Goal: Task Accomplishment & Management: Manage account settings

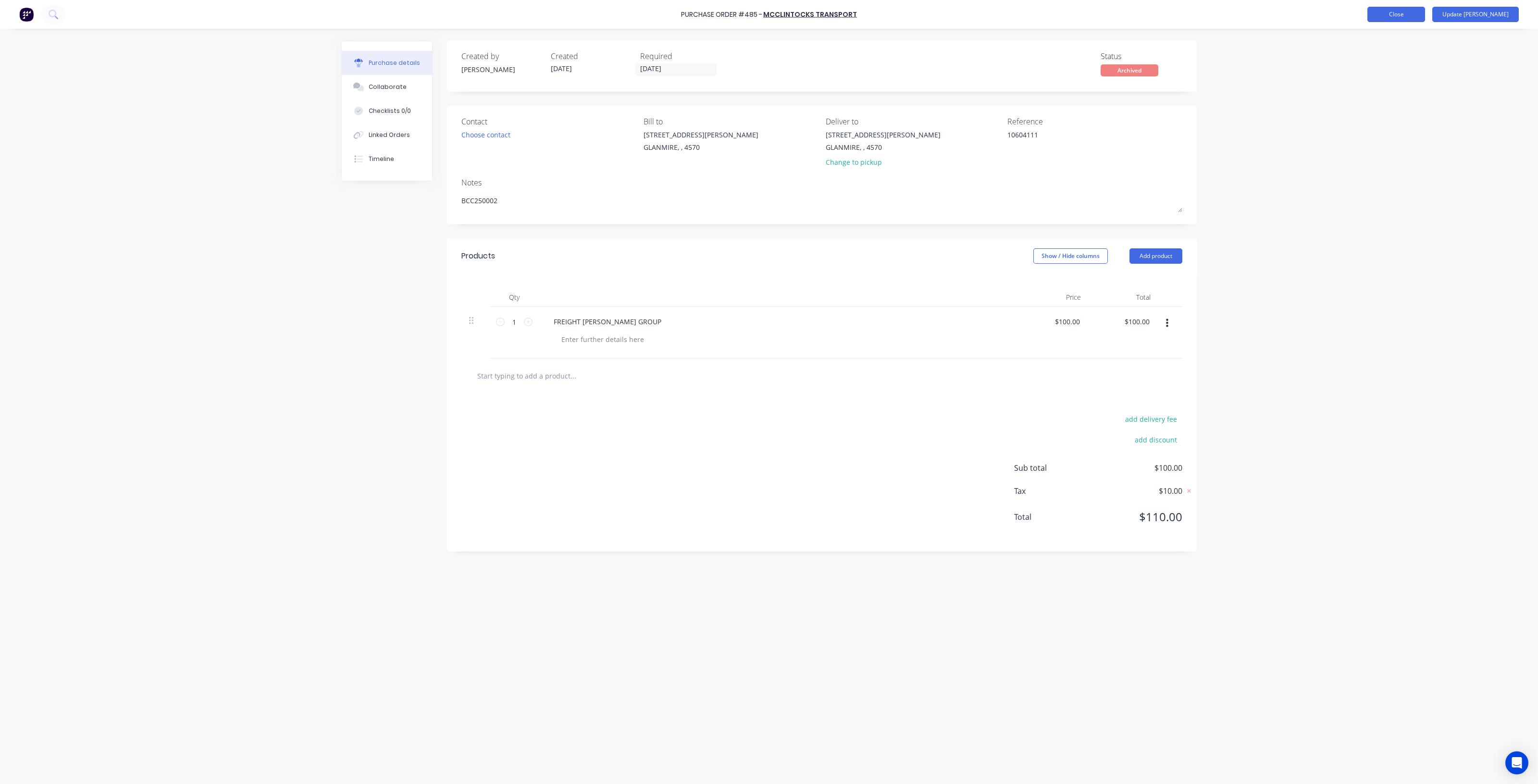
type textarea "x"
click at [1425, 16] on button "Close" at bounding box center [1396, 15] width 57 height 16
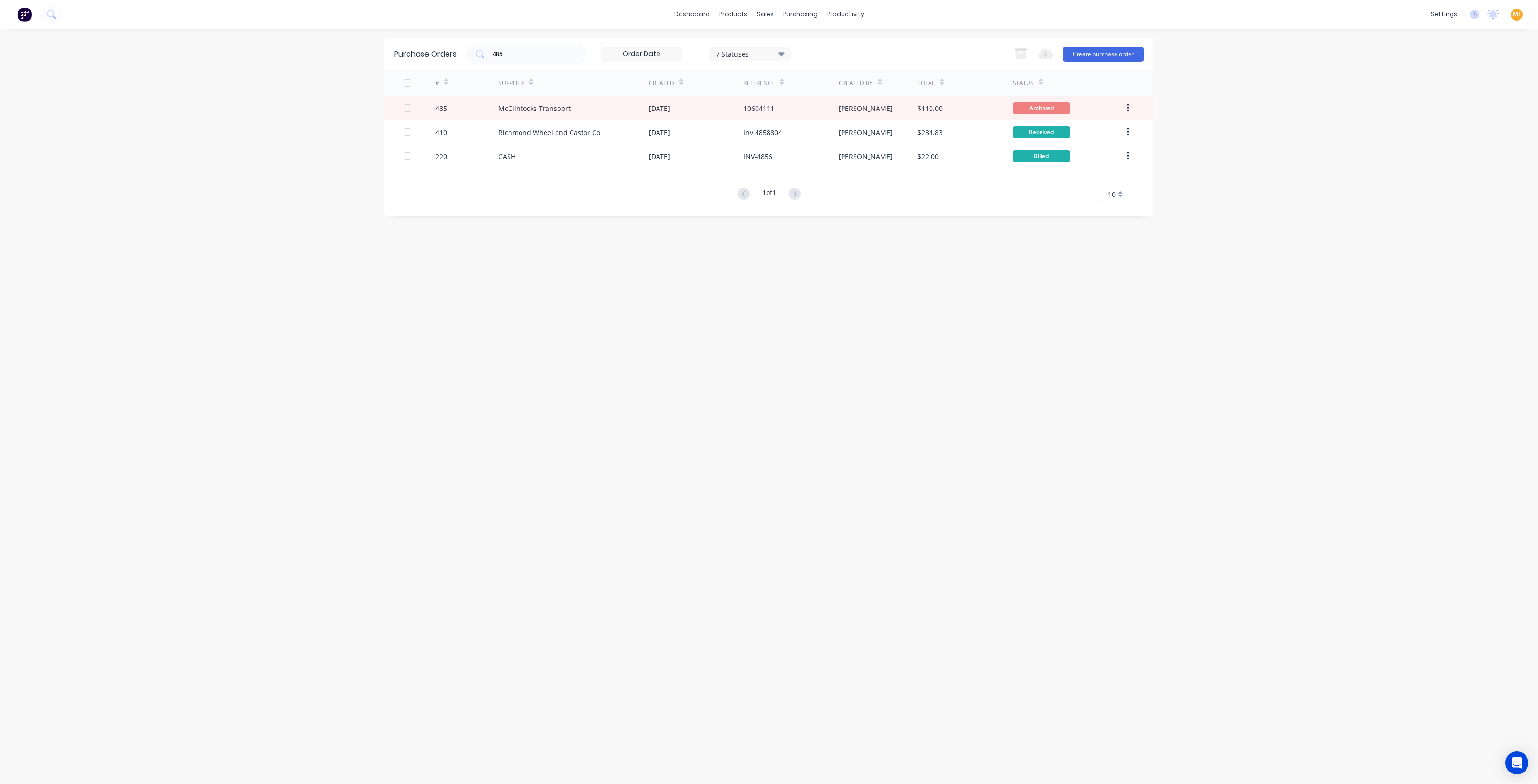
click at [25, 13] on img at bounding box center [24, 14] width 15 height 15
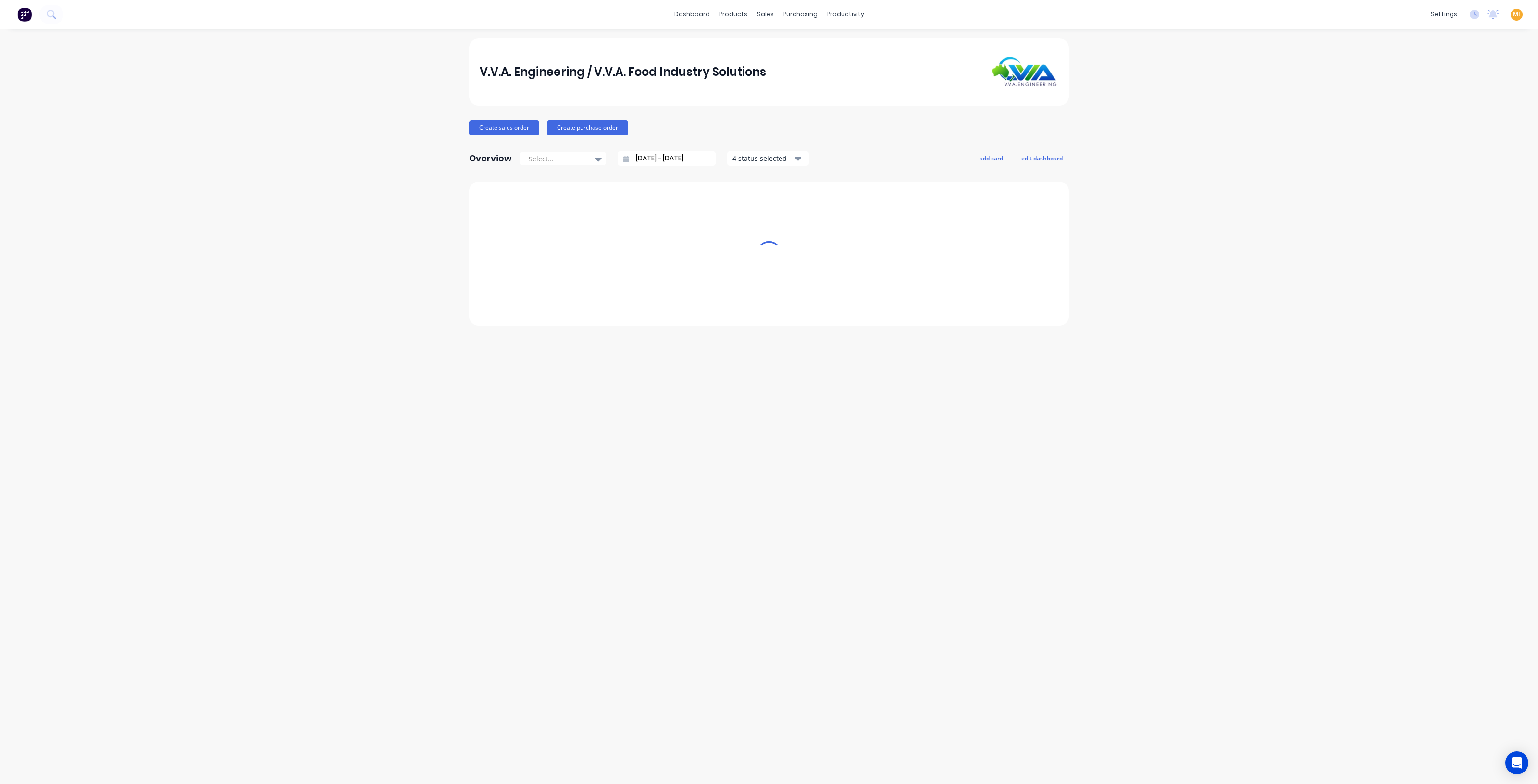
click at [21, 16] on img at bounding box center [24, 14] width 15 height 15
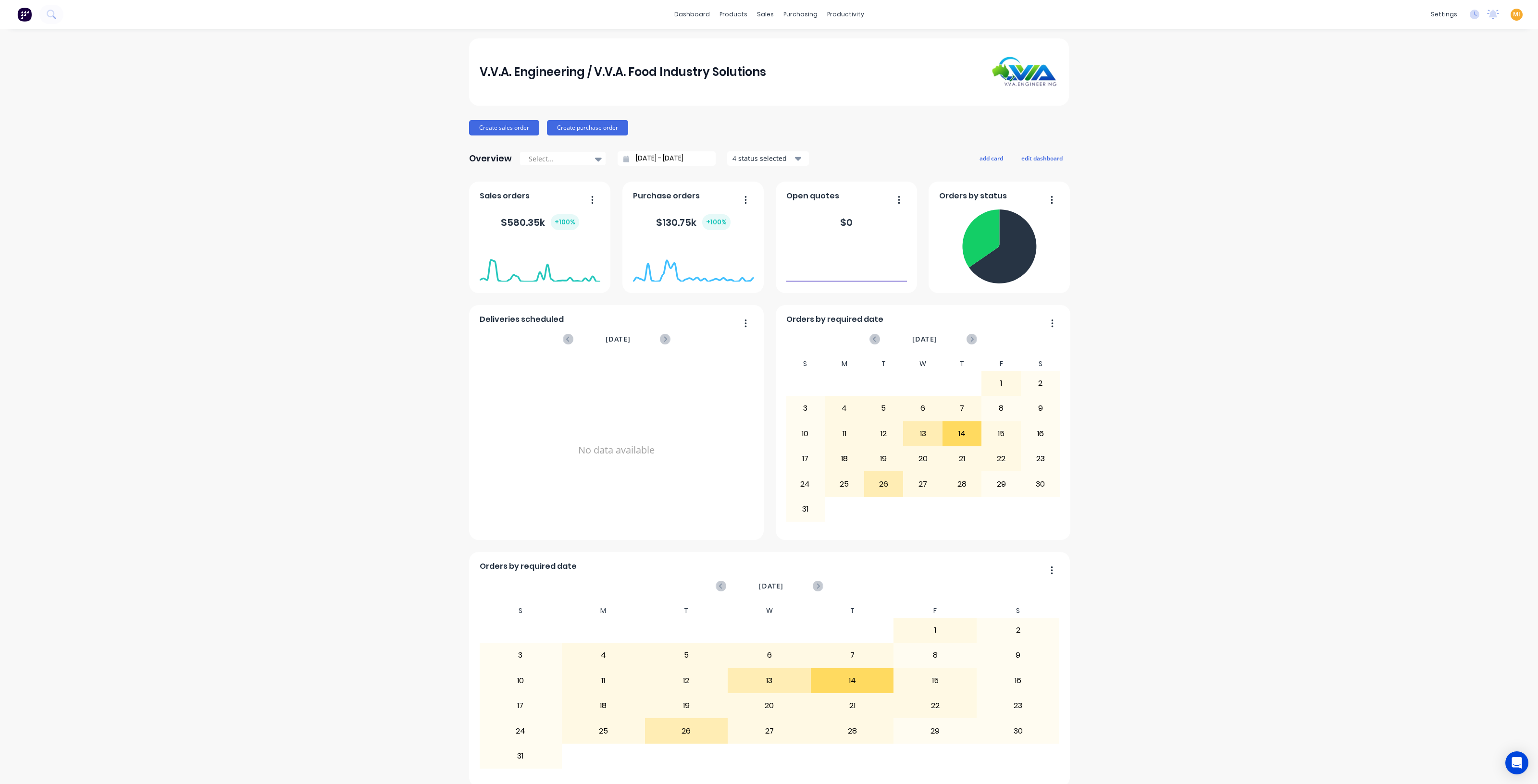
click at [1513, 16] on span "MI" at bounding box center [1516, 14] width 7 height 9
click at [1441, 122] on button "Sign out" at bounding box center [1457, 120] width 127 height 19
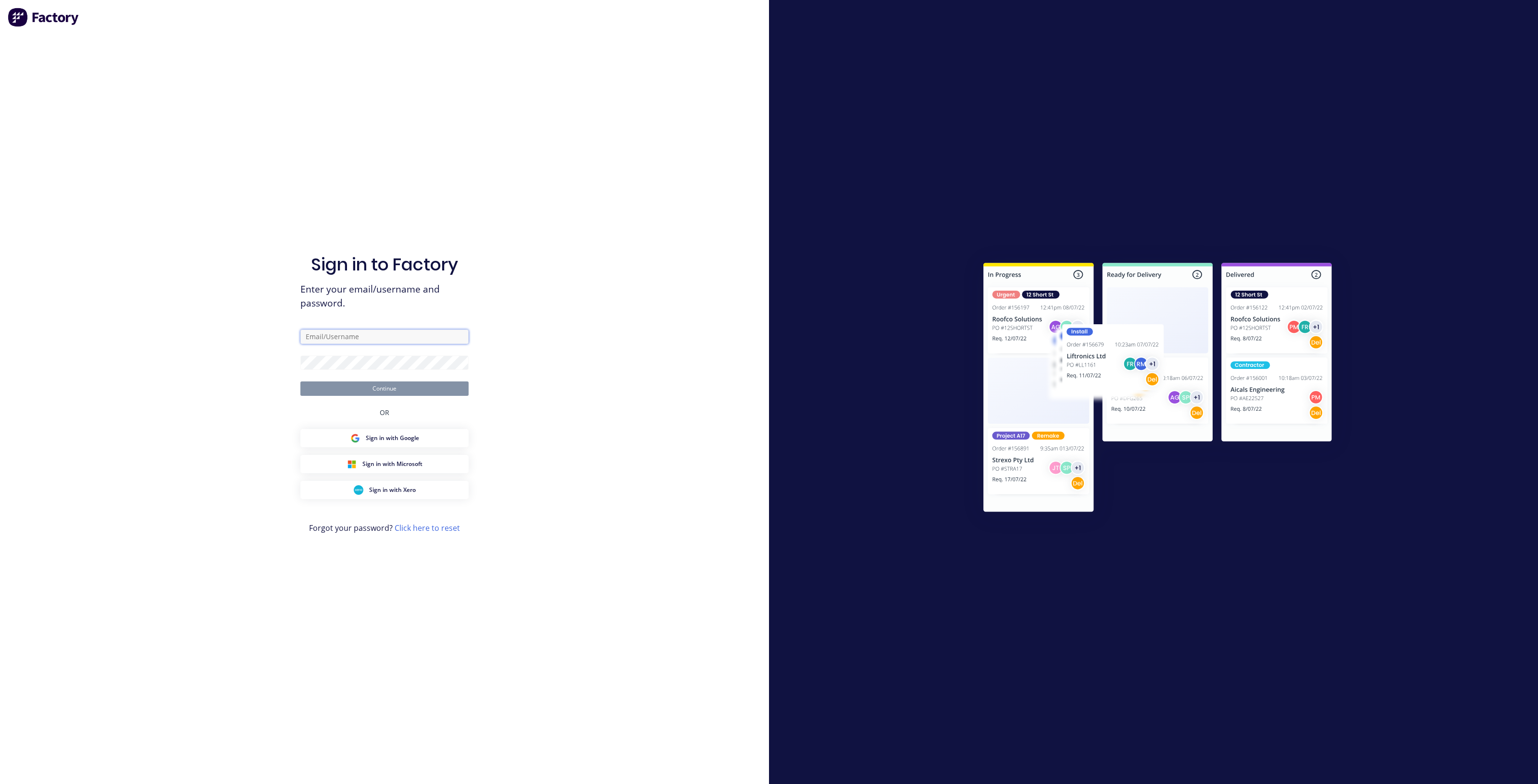
drag, startPoint x: 377, startPoint y: 338, endPoint x: 373, endPoint y: 333, distance: 6.4
click at [377, 339] on input "text" at bounding box center [384, 337] width 168 height 15
type input "[EMAIL_ADDRESS][DOMAIN_NAME]"
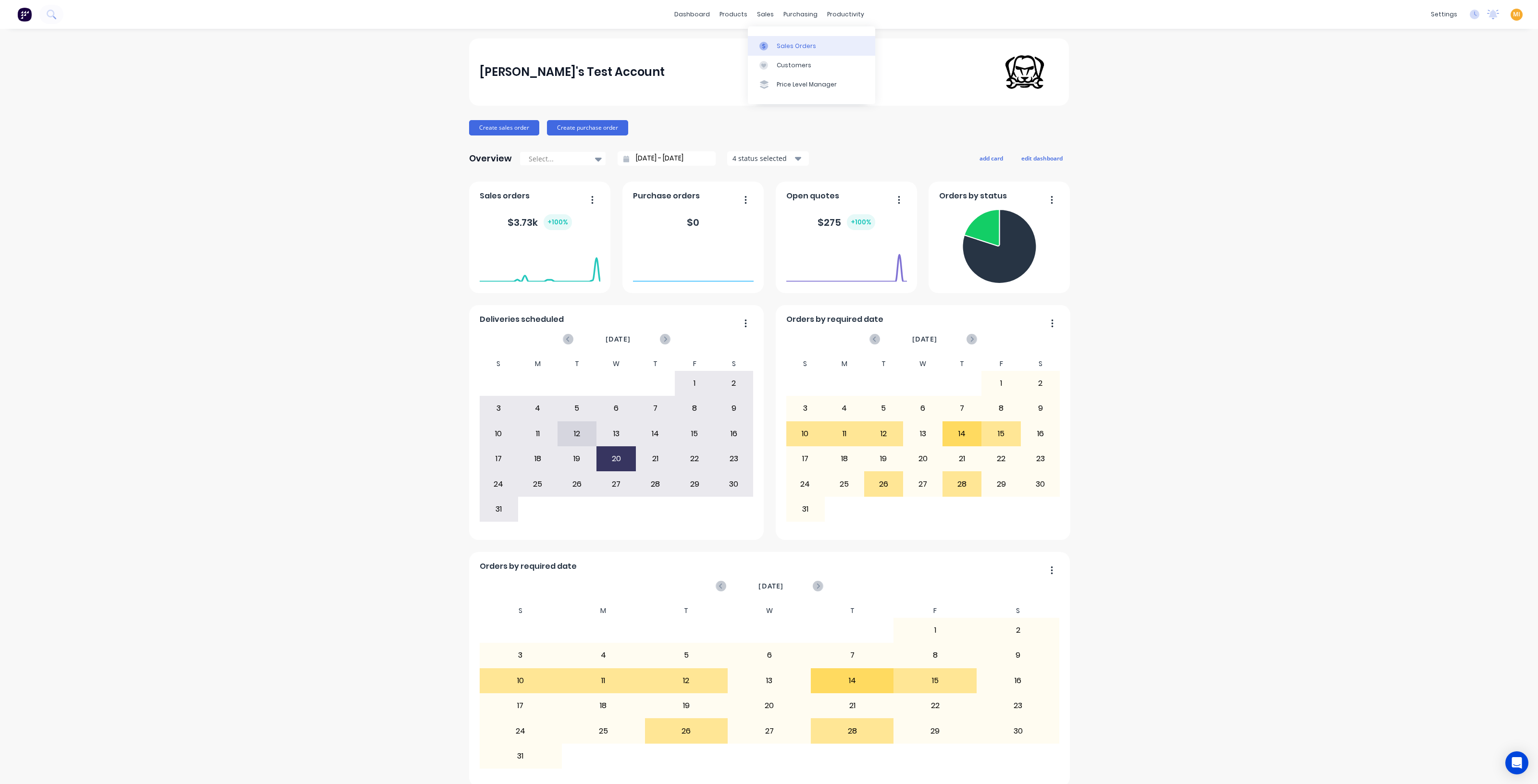
click at [770, 39] on link "Sales Orders" at bounding box center [811, 45] width 127 height 19
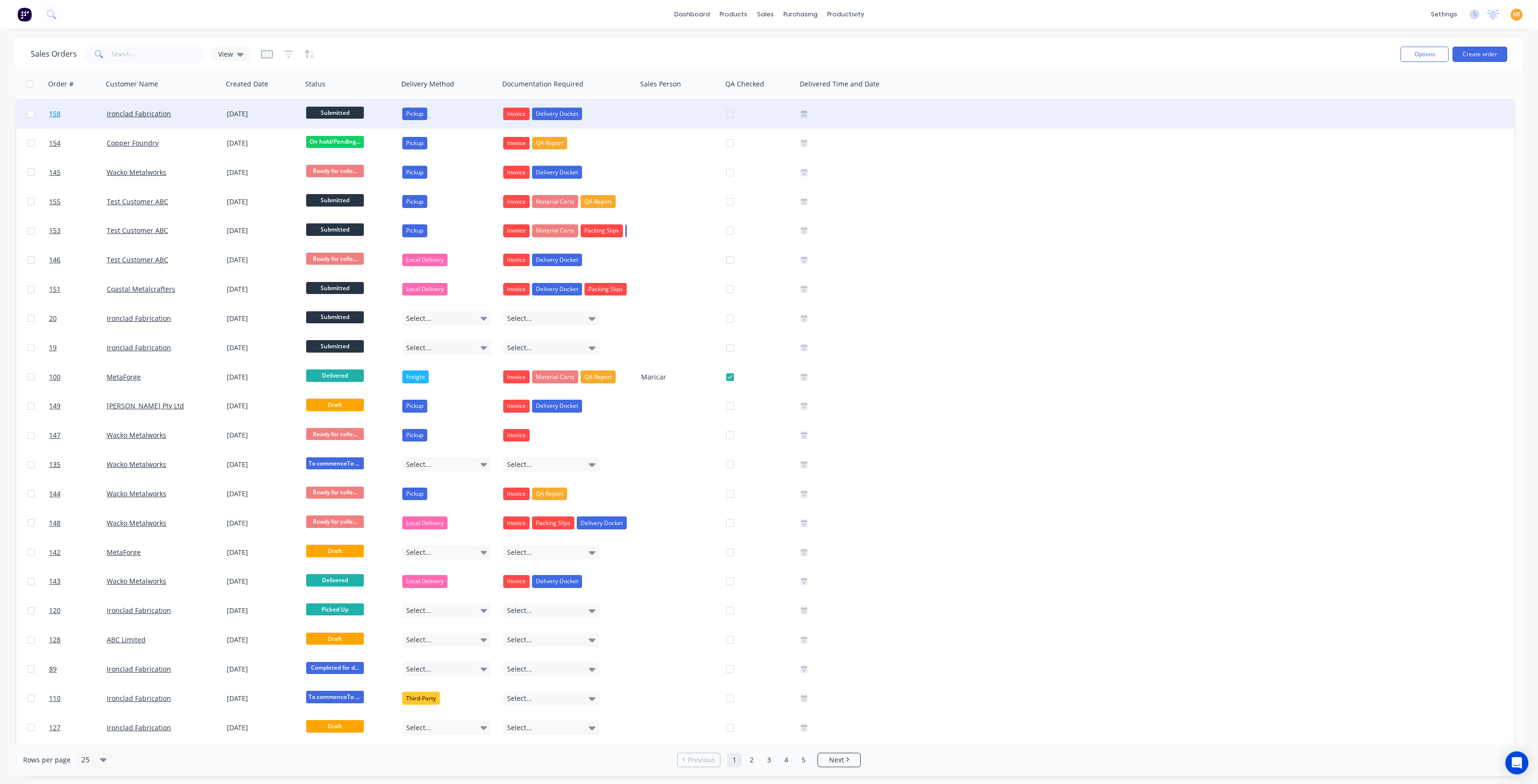
click at [71, 116] on link "158" at bounding box center [78, 113] width 57 height 29
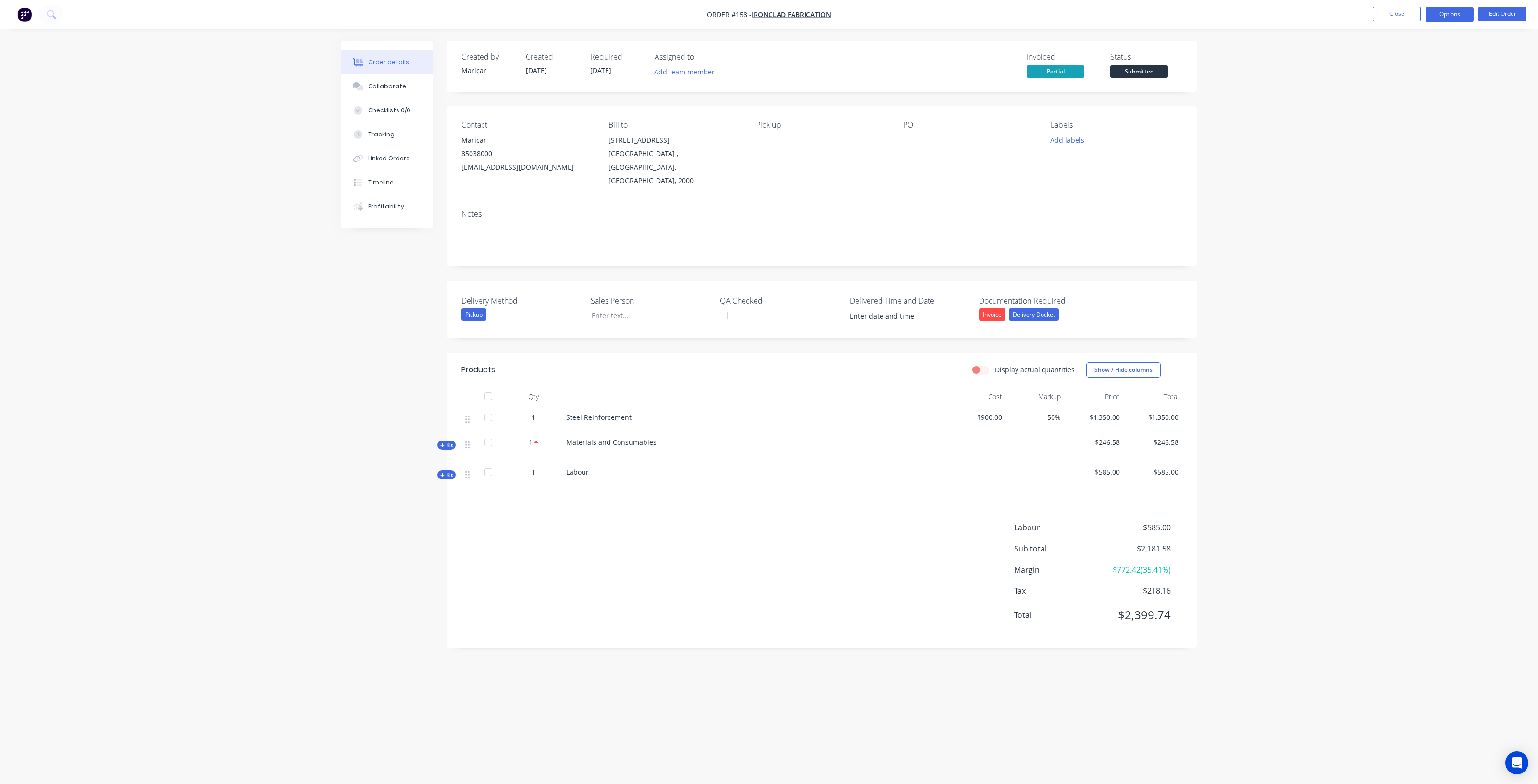
click at [1447, 13] on button "Options" at bounding box center [1450, 15] width 48 height 16
click at [1405, 230] on div "Duplicate" at bounding box center [1421, 231] width 88 height 14
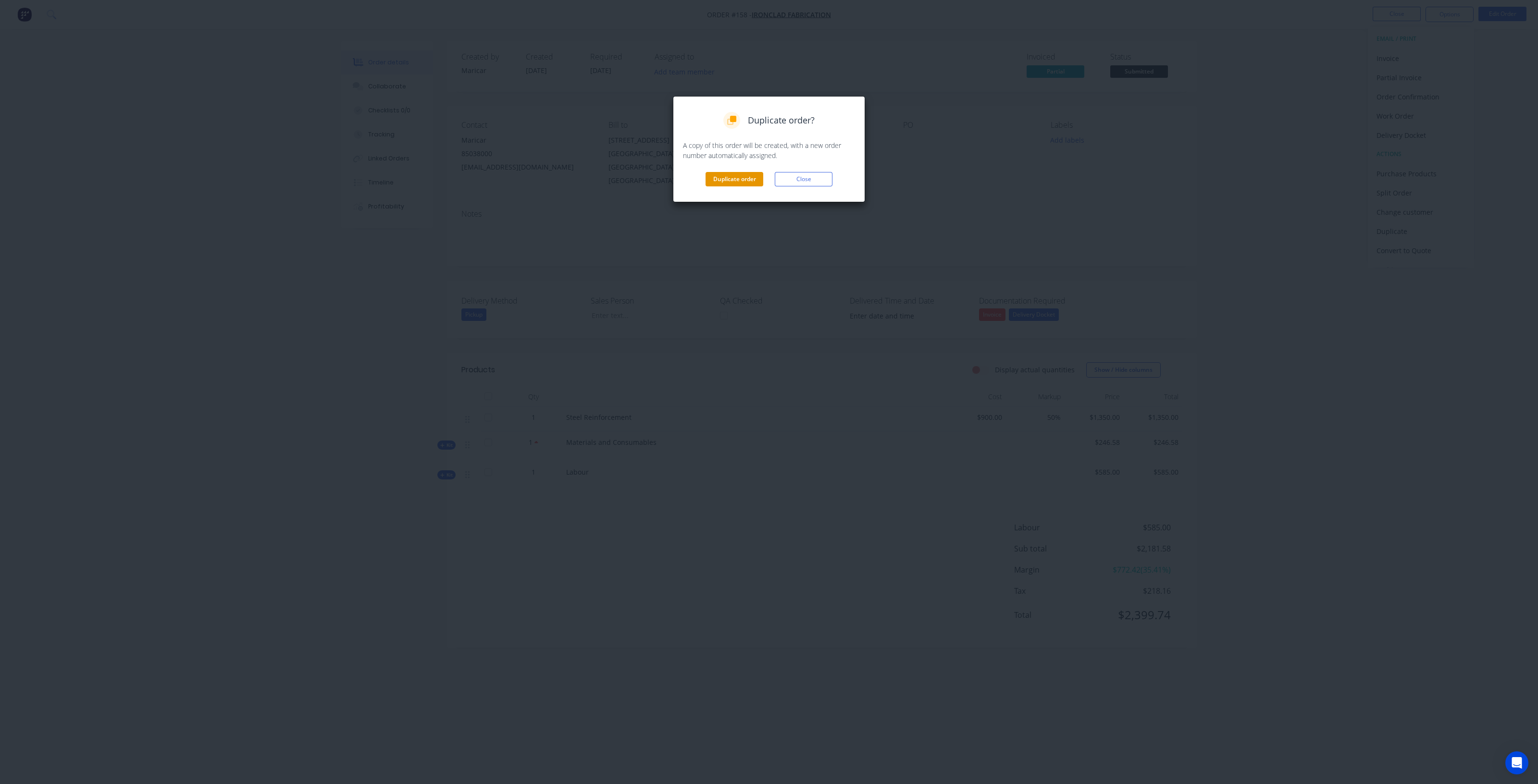
click at [728, 178] on button "Duplicate order" at bounding box center [734, 179] width 57 height 15
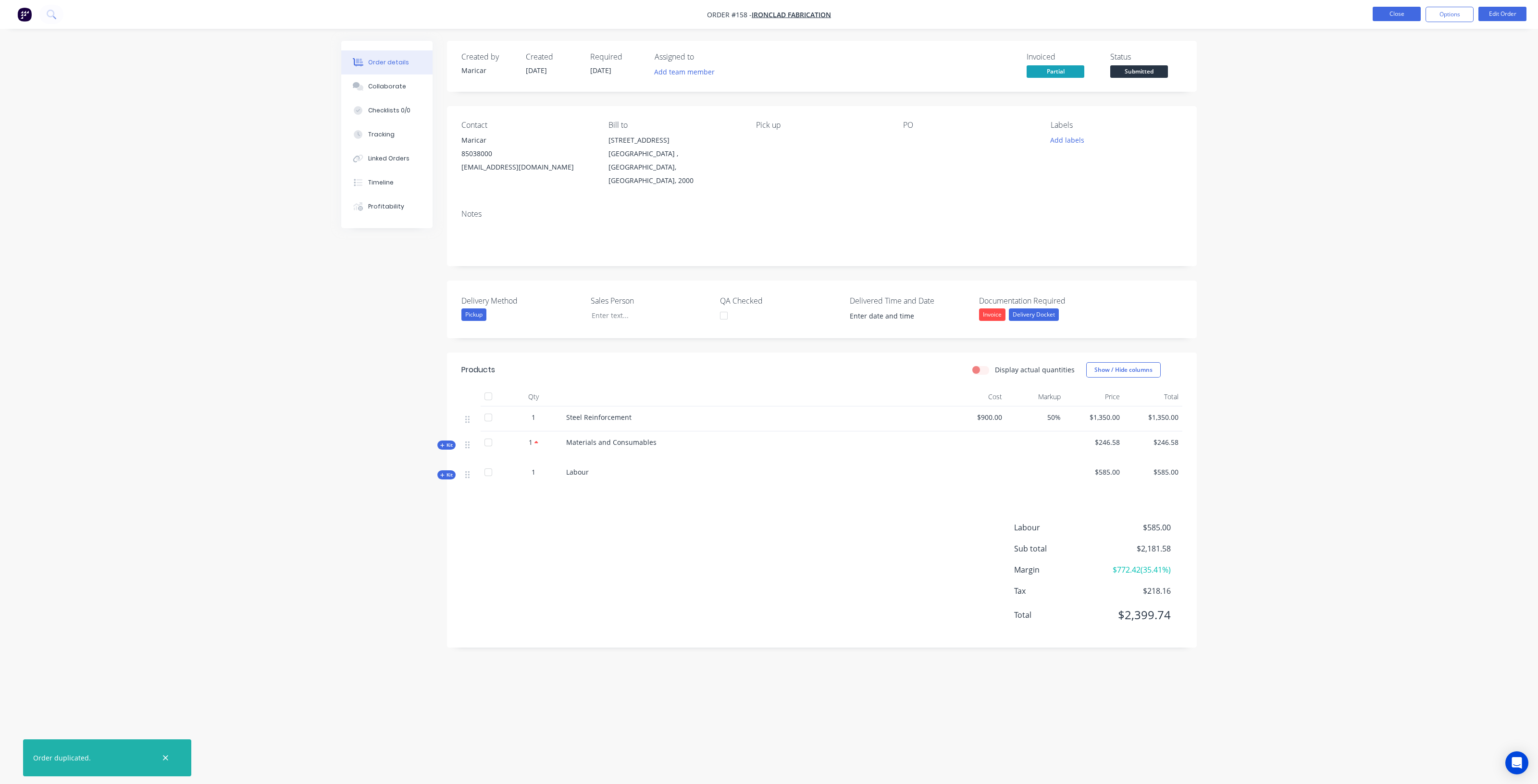
click at [1401, 12] on button "Close" at bounding box center [1397, 14] width 48 height 15
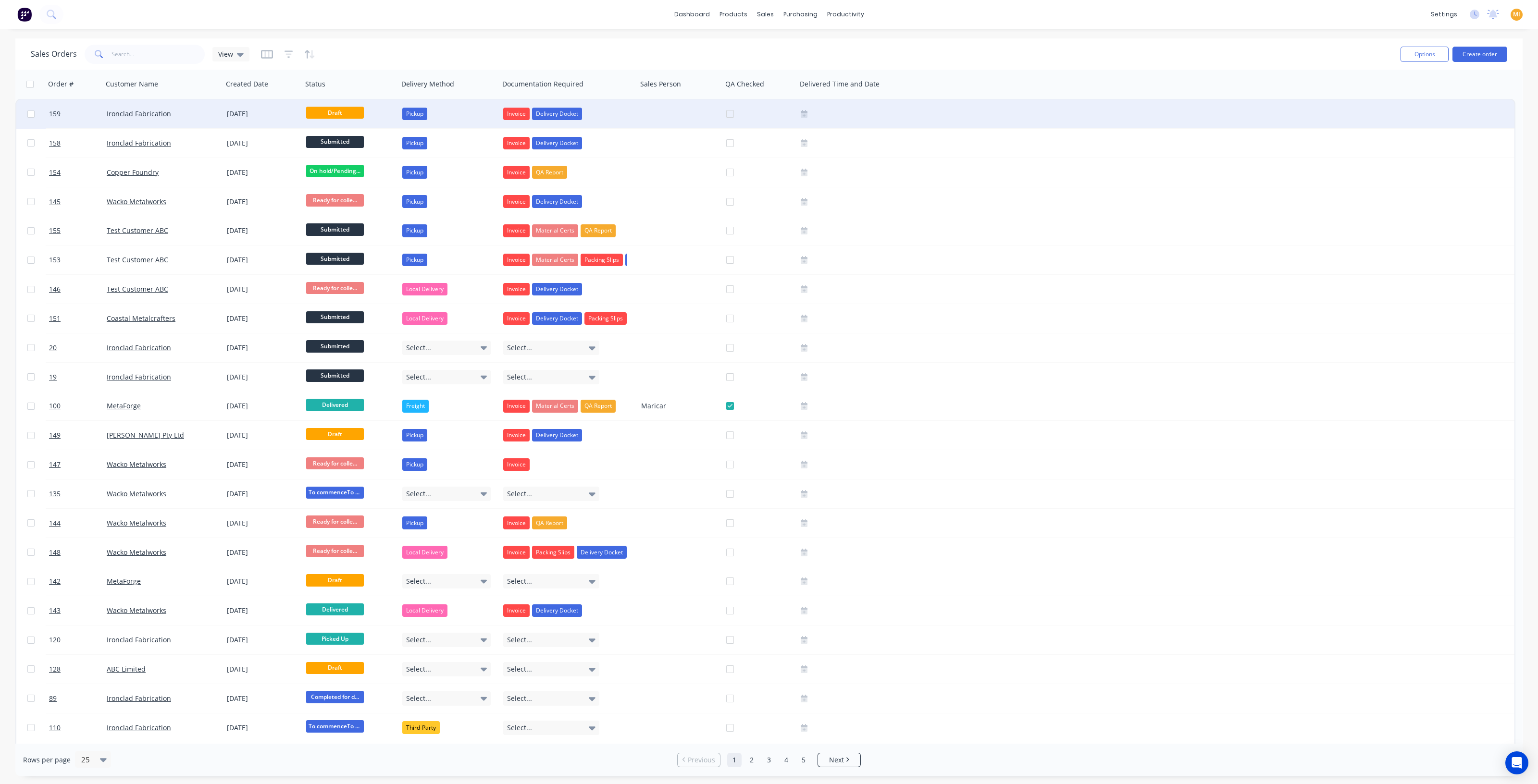
click at [184, 113] on div "Ironclad Fabrication" at bounding box center [161, 114] width 107 height 9
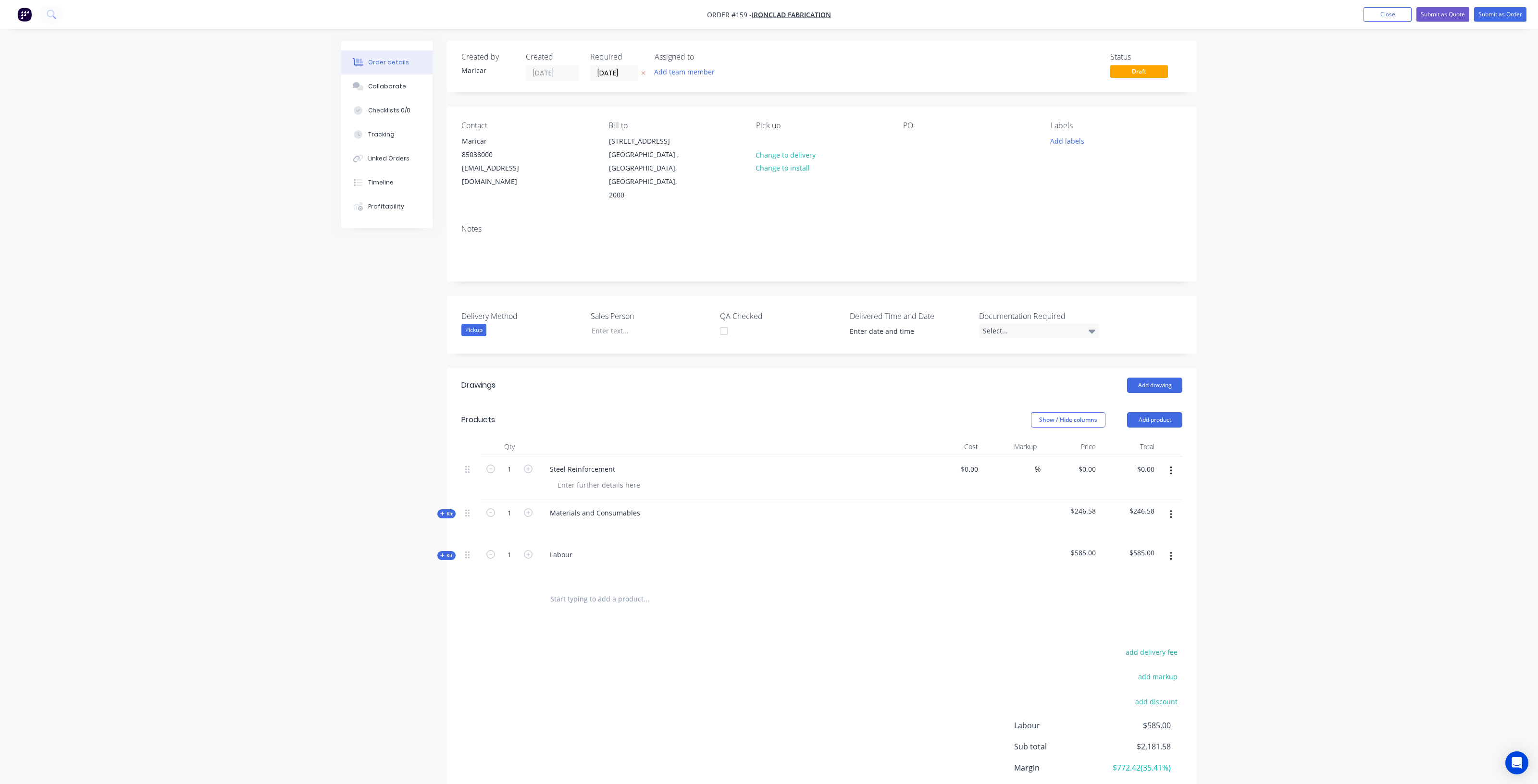
type input "$900.00"
type input "50"
type input "$1,350.00"
click at [444, 533] on div "Qty Cost Markup Price Total 1 Steel Reinforcement $900.00 $900.00 50 50 % $1,35…" at bounding box center [817, 526] width 750 height 178
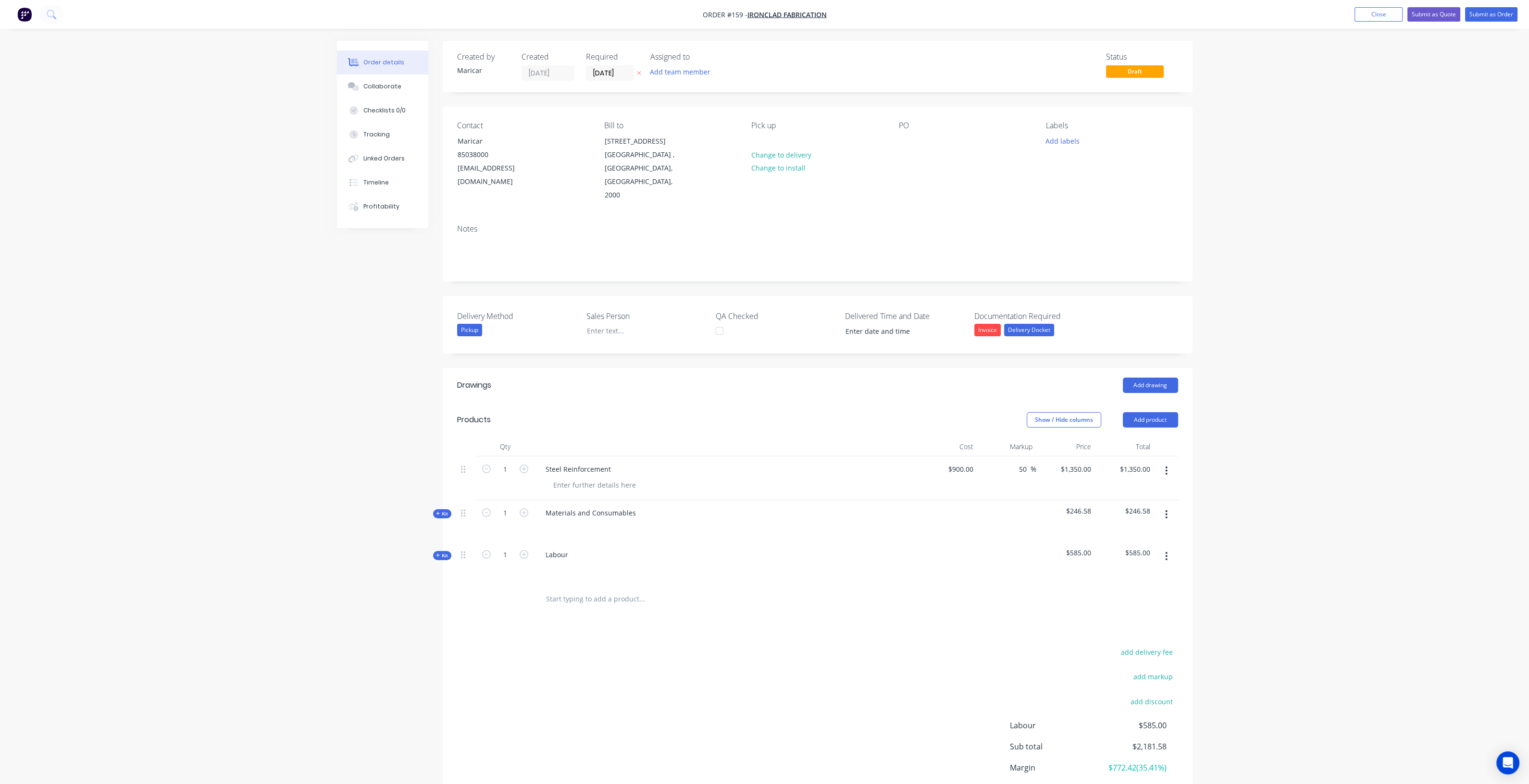
click at [446, 552] on span "Kit" at bounding box center [442, 555] width 12 height 7
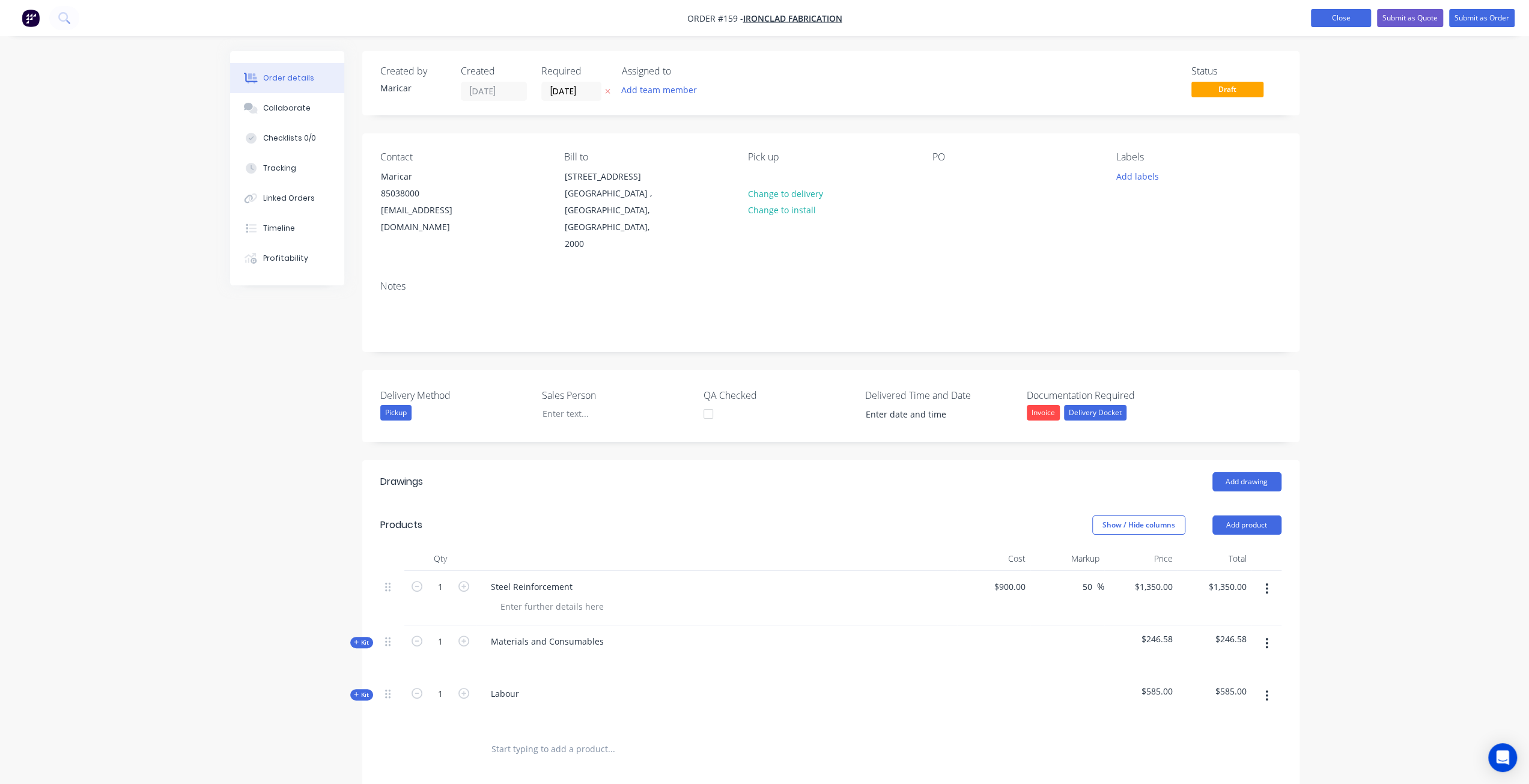
click at [1345, 19] on button "Close" at bounding box center [1341, 17] width 60 height 18
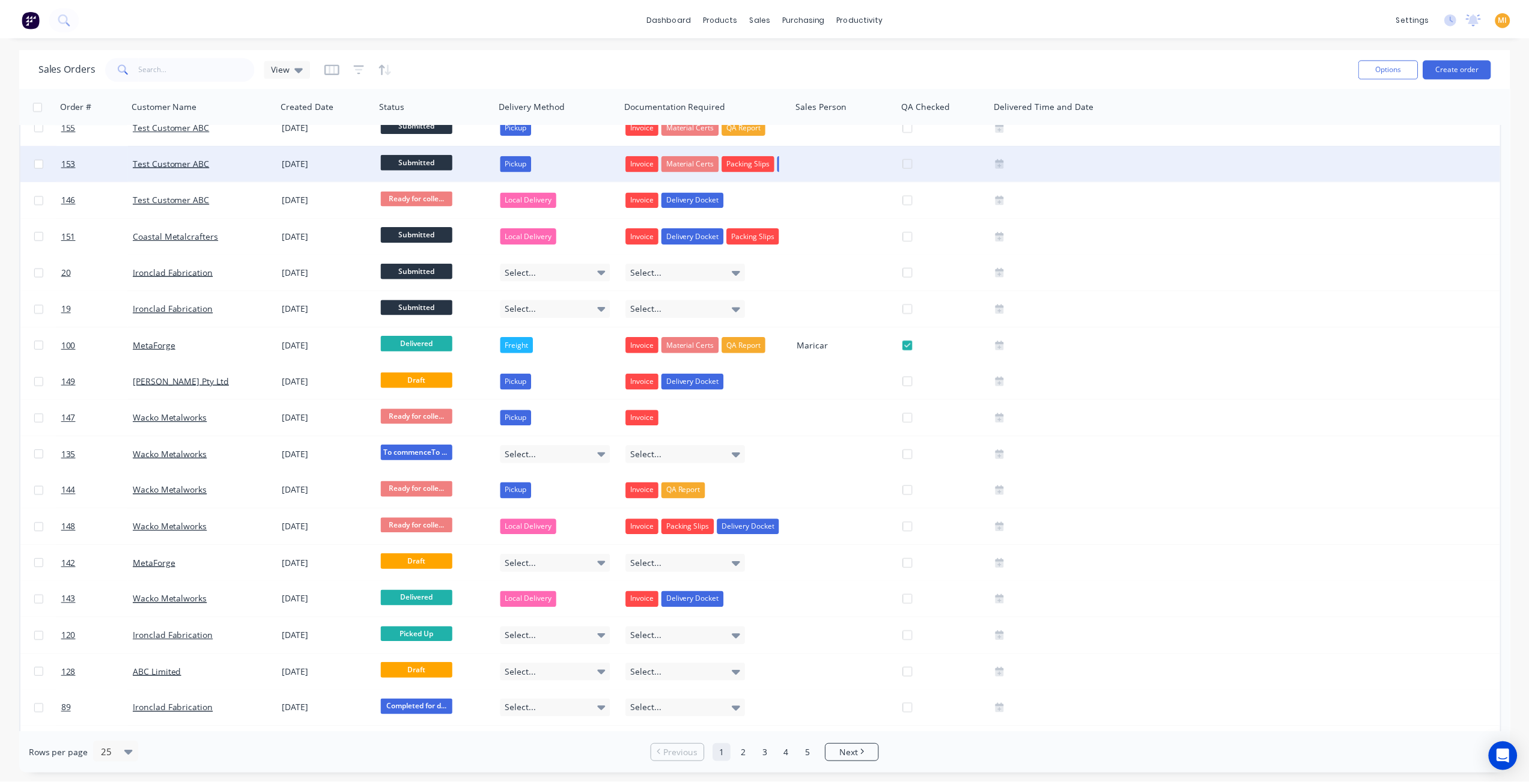
scroll to position [180, 0]
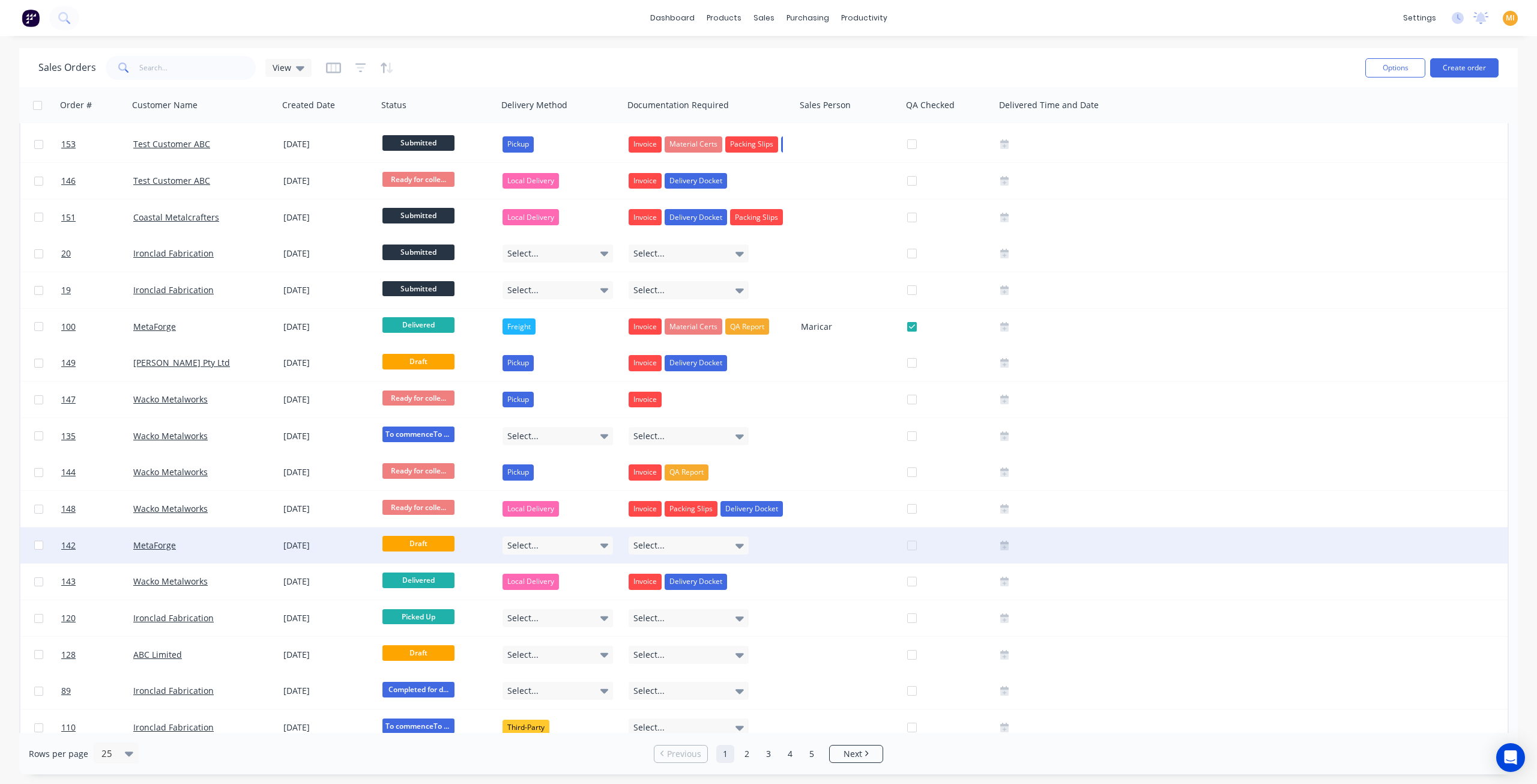
click at [347, 546] on div "[DATE]" at bounding box center [328, 545] width 89 height 12
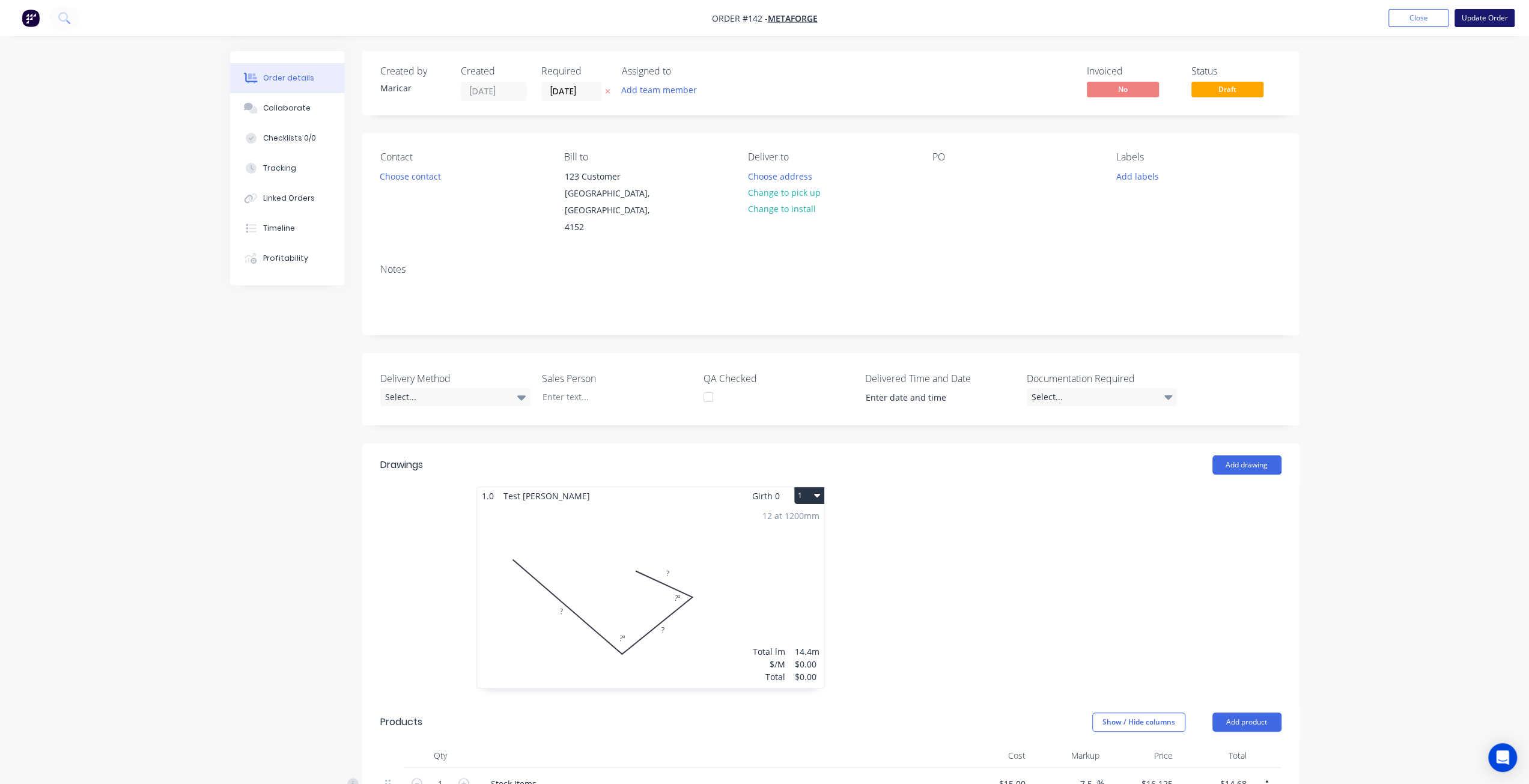
click at [1483, 24] on button "Update Order" at bounding box center [1484, 17] width 60 height 18
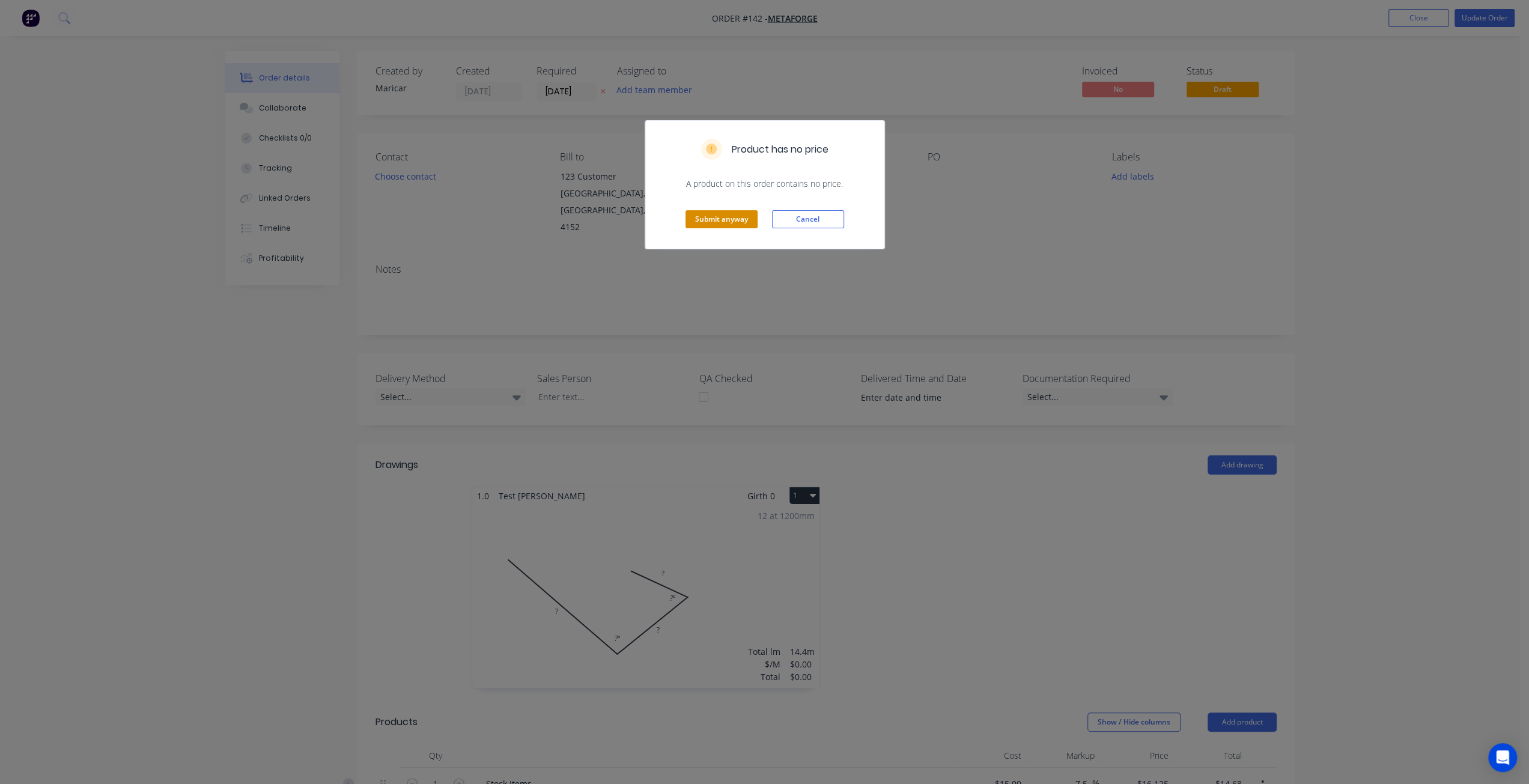
click at [732, 219] on button "Submit anyway" at bounding box center [721, 219] width 72 height 18
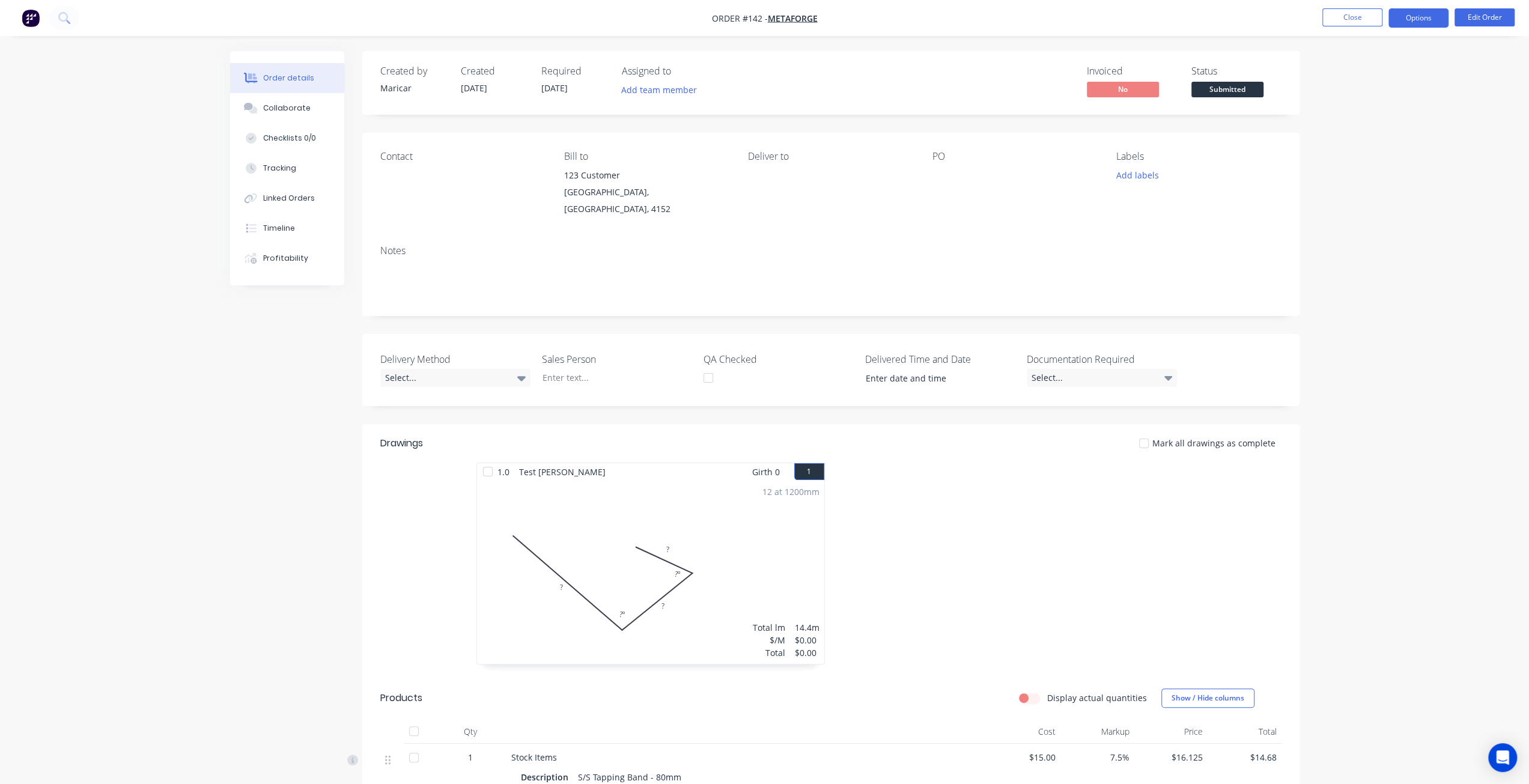
click at [1425, 24] on button "Options" at bounding box center [1418, 18] width 60 height 19
click at [1362, 294] on div "Convert to Quote" at bounding box center [1383, 296] width 111 height 17
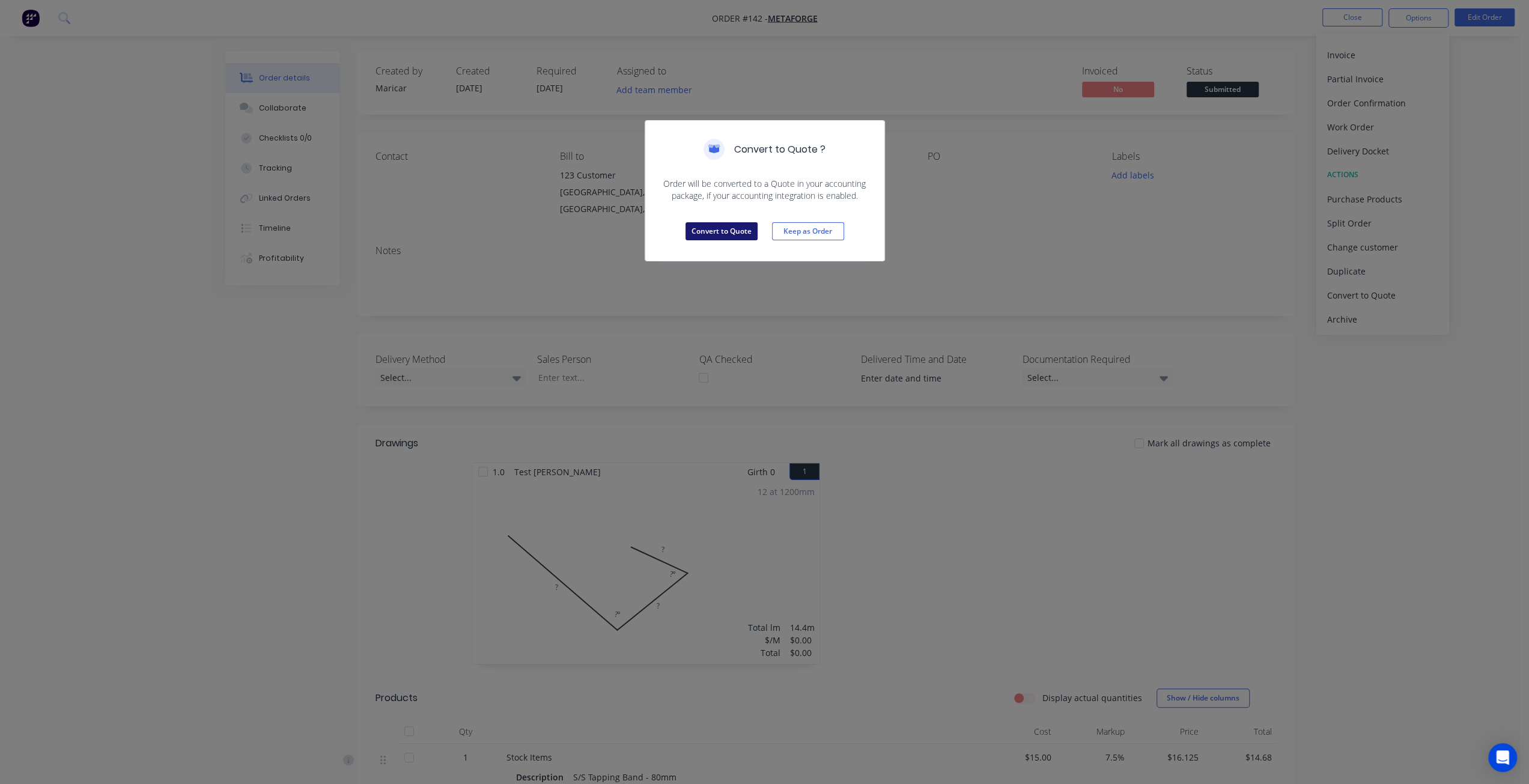
click at [696, 230] on button "Convert to Quote" at bounding box center [721, 231] width 72 height 18
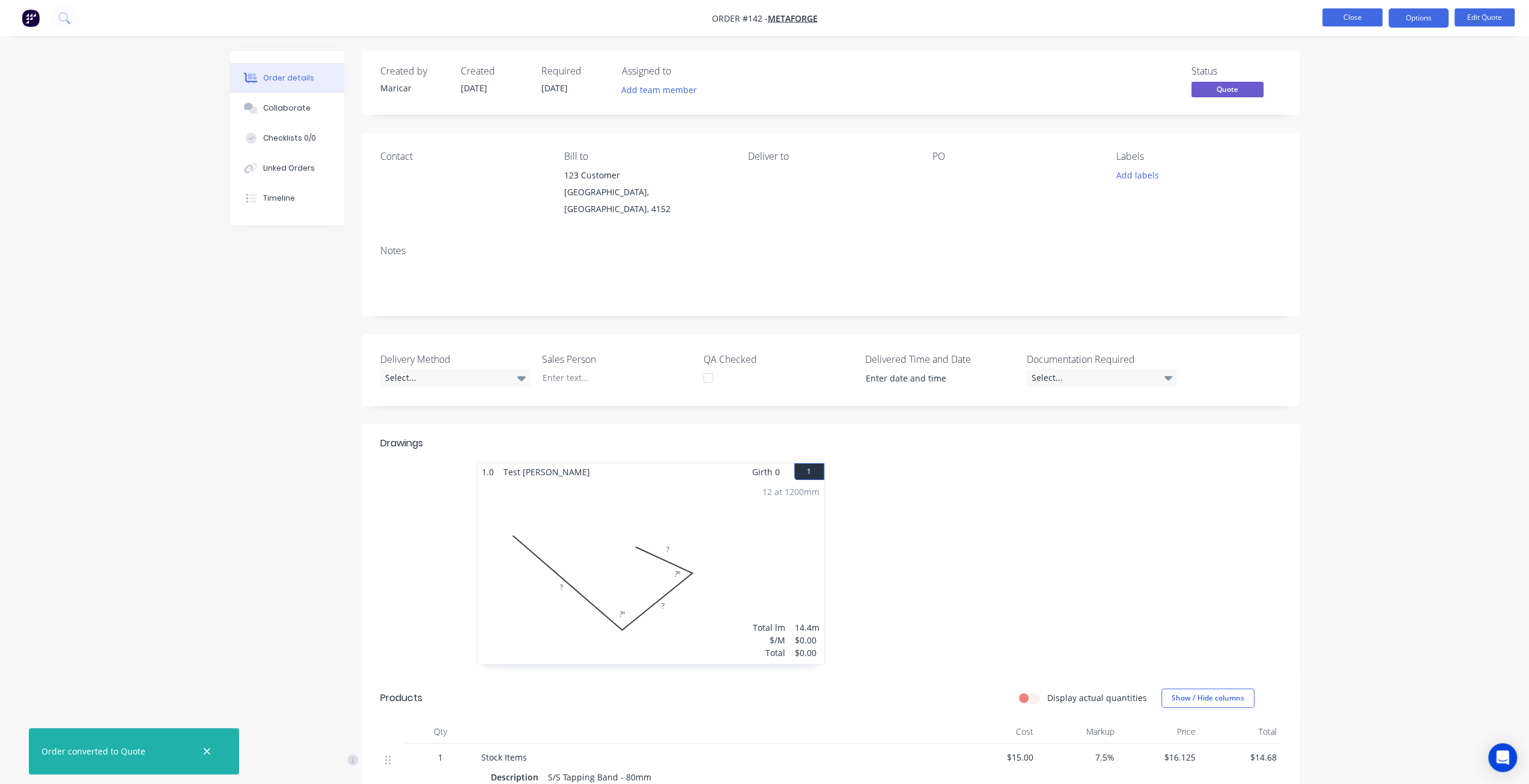
click at [1347, 23] on button "Close" at bounding box center [1353, 17] width 60 height 18
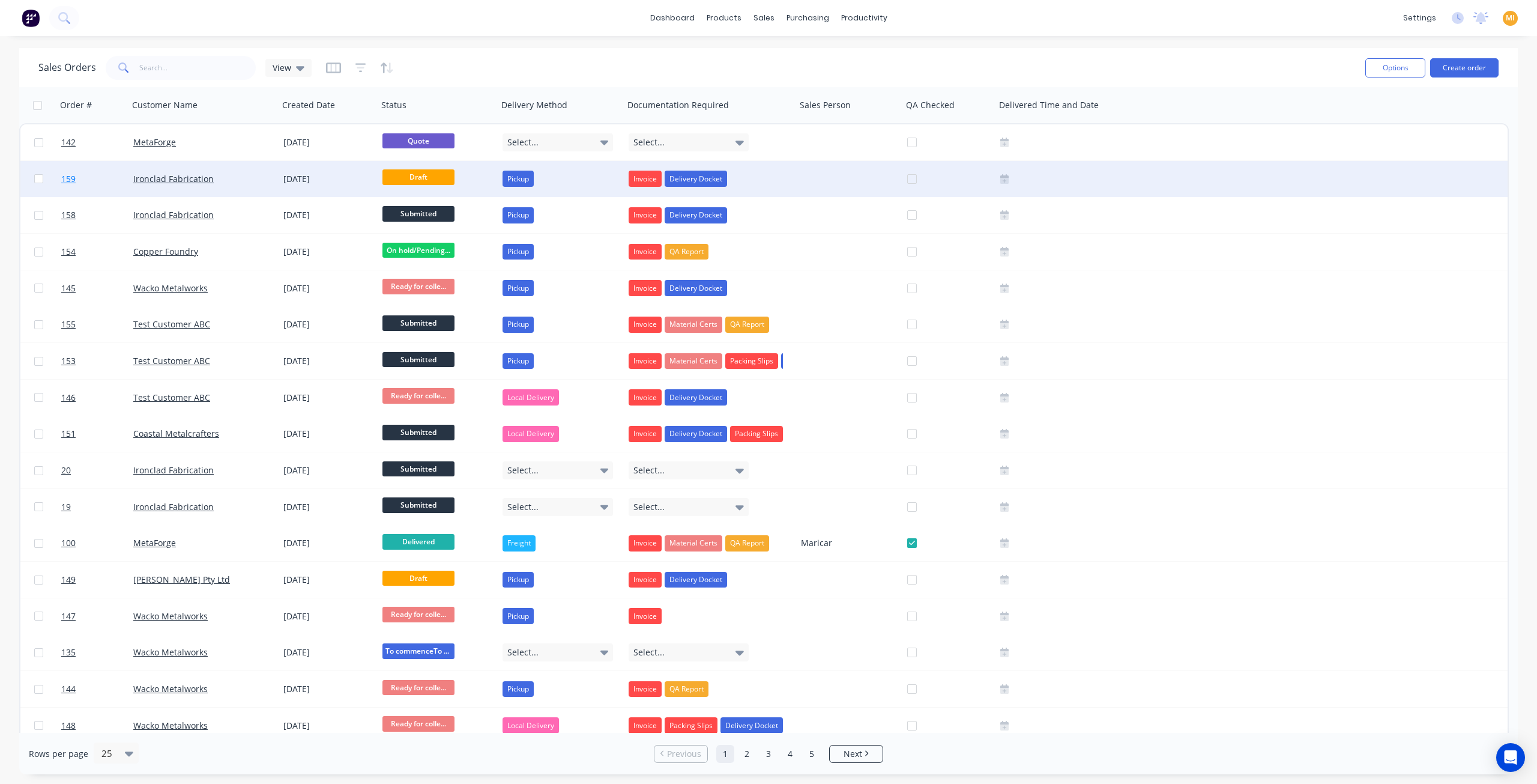
click at [106, 185] on link "159" at bounding box center [97, 178] width 72 height 36
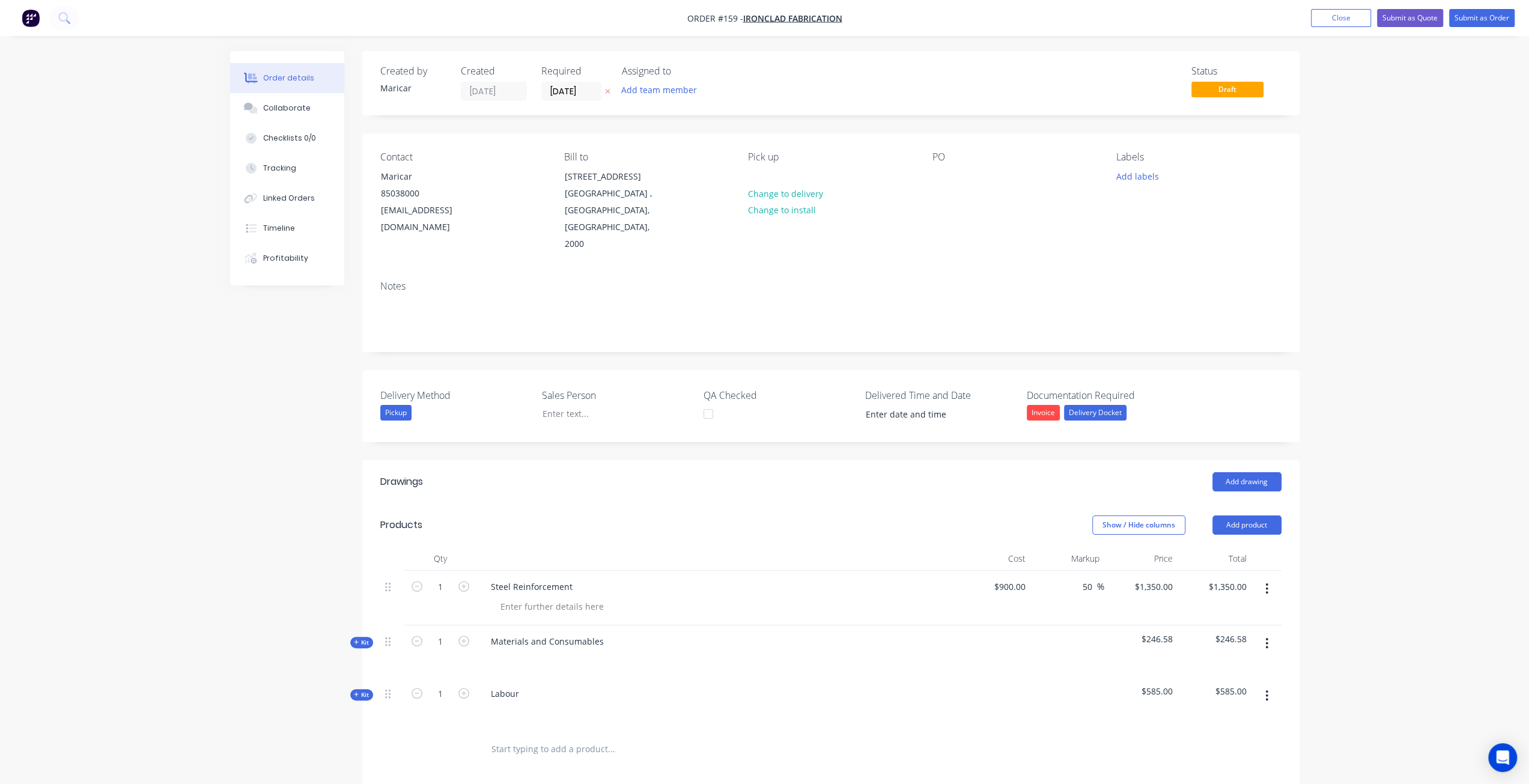
click at [100, 375] on div "Order details Collaborate Checklists 0/0 Tracking Linked Orders Timeline Profit…" at bounding box center [764, 537] width 1529 height 1075
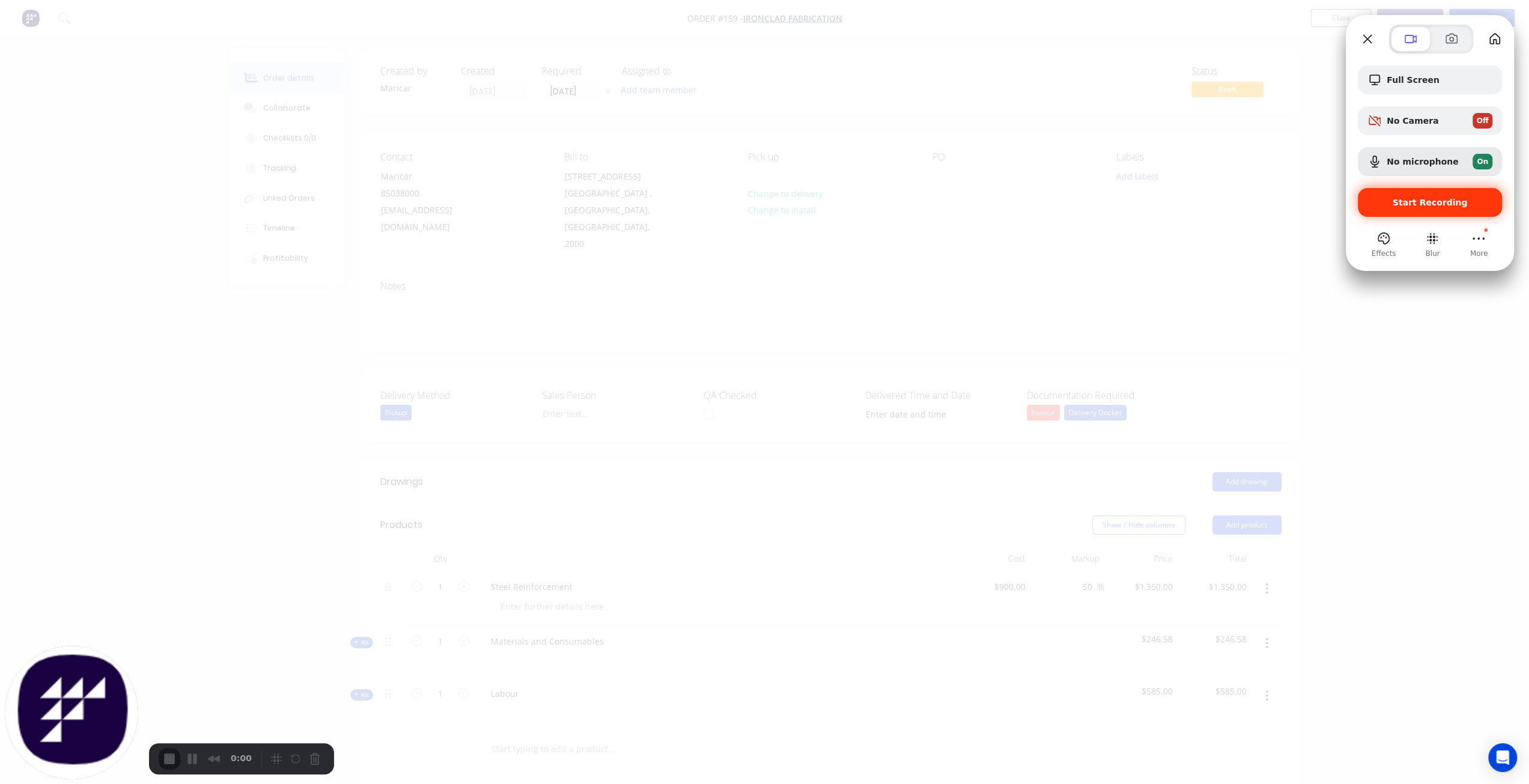
click at [1405, 204] on span "Start Recording" at bounding box center [1429, 203] width 75 height 10
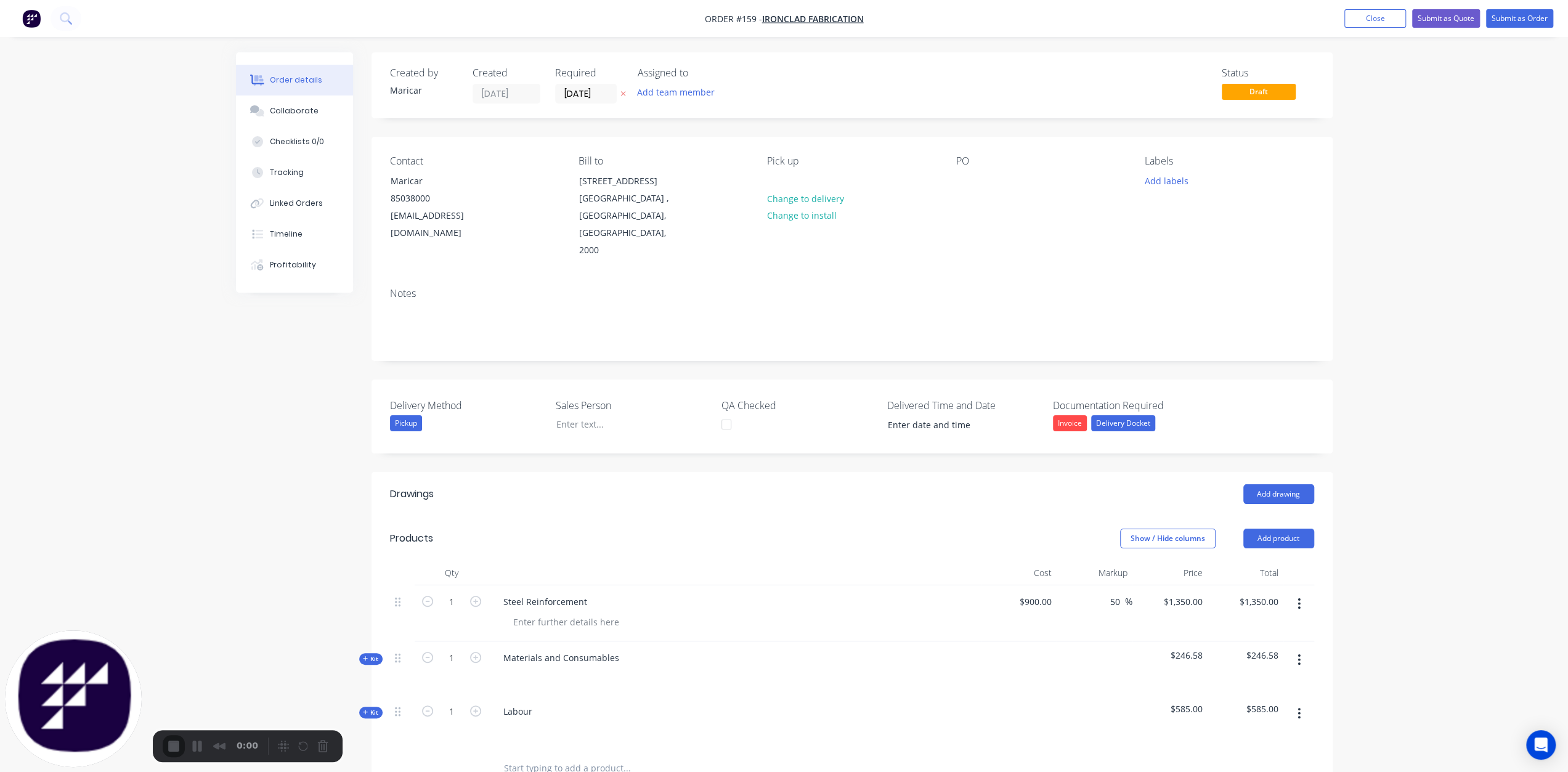
click at [1509, 20] on button "Submit as Order" at bounding box center [1520, 18] width 68 height 19
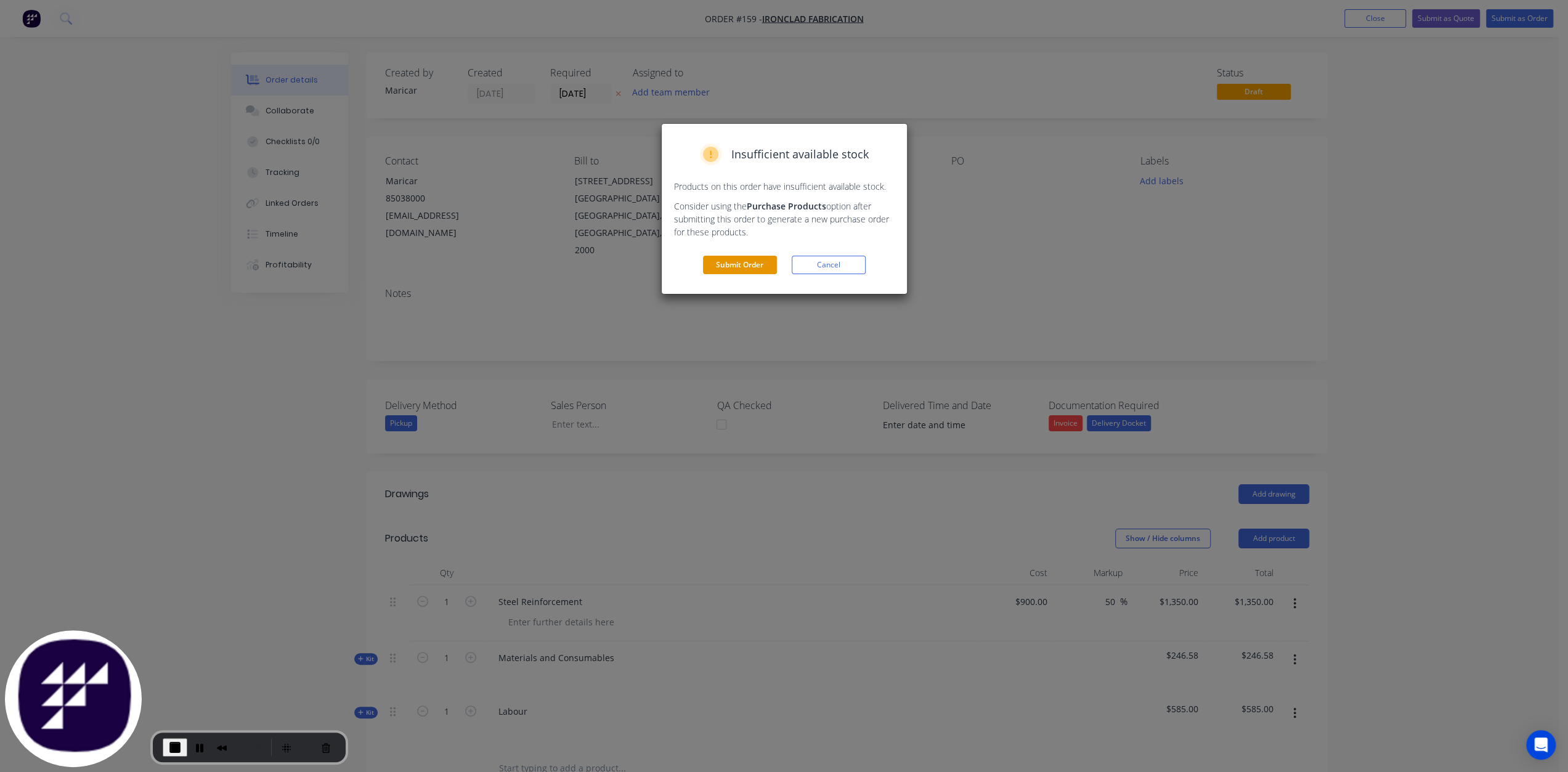
click at [752, 264] on button "Submit Order" at bounding box center [740, 265] width 74 height 19
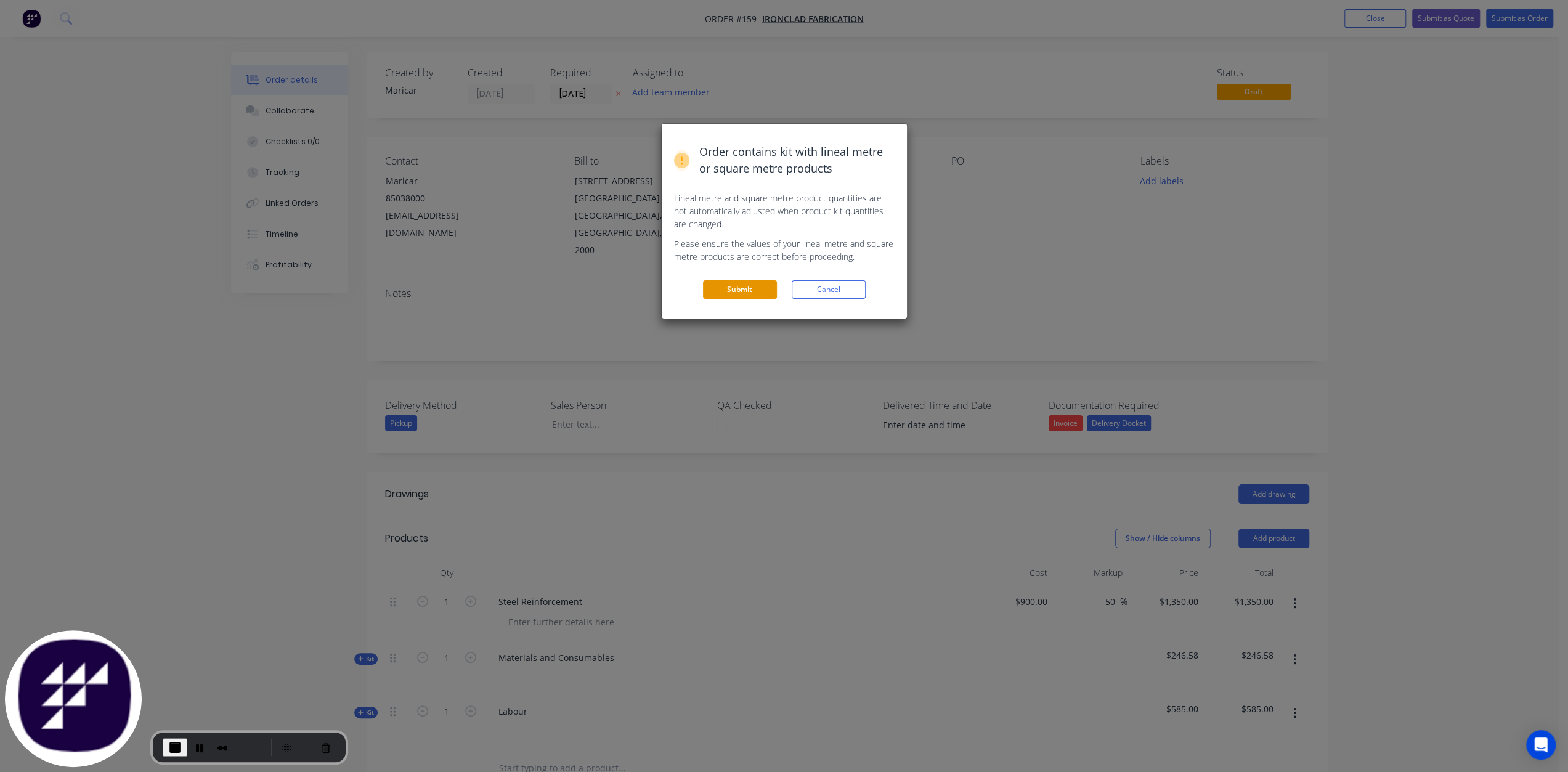
click at [744, 287] on button "Submit" at bounding box center [740, 290] width 74 height 19
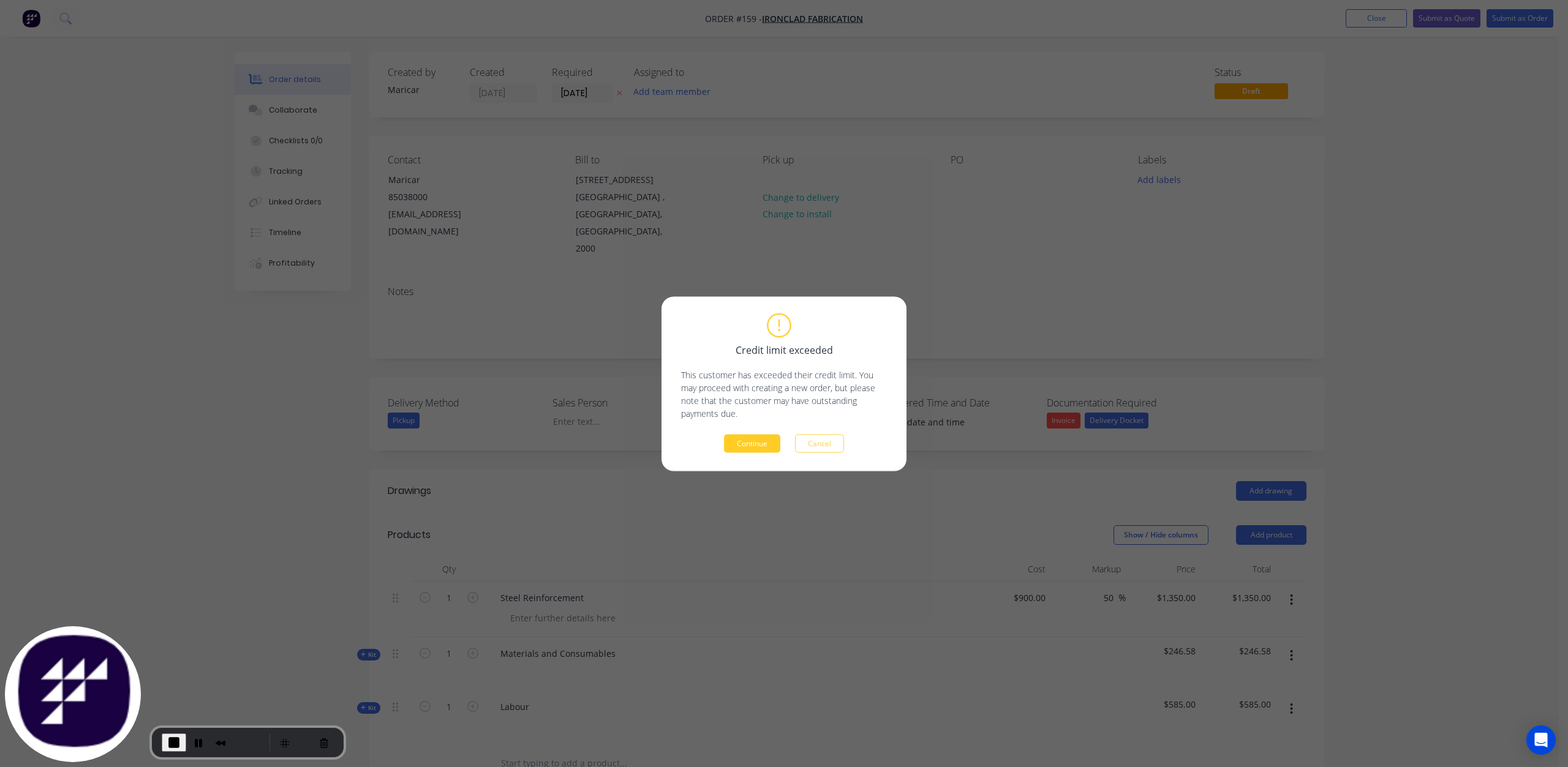
click at [744, 450] on button "Continue" at bounding box center [751, 443] width 56 height 19
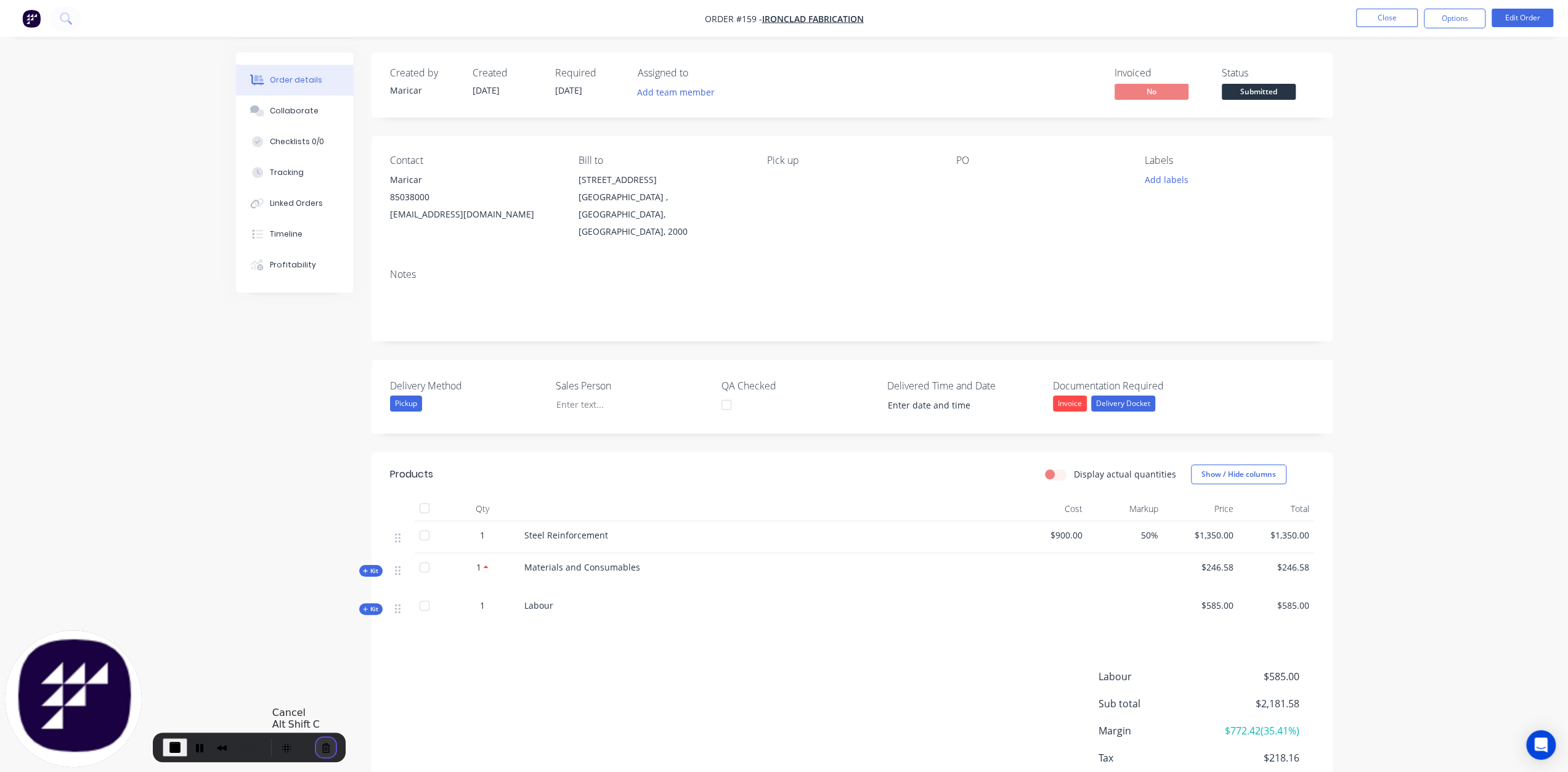
click at [318, 749] on button "Cancel Recording" at bounding box center [326, 748] width 20 height 20
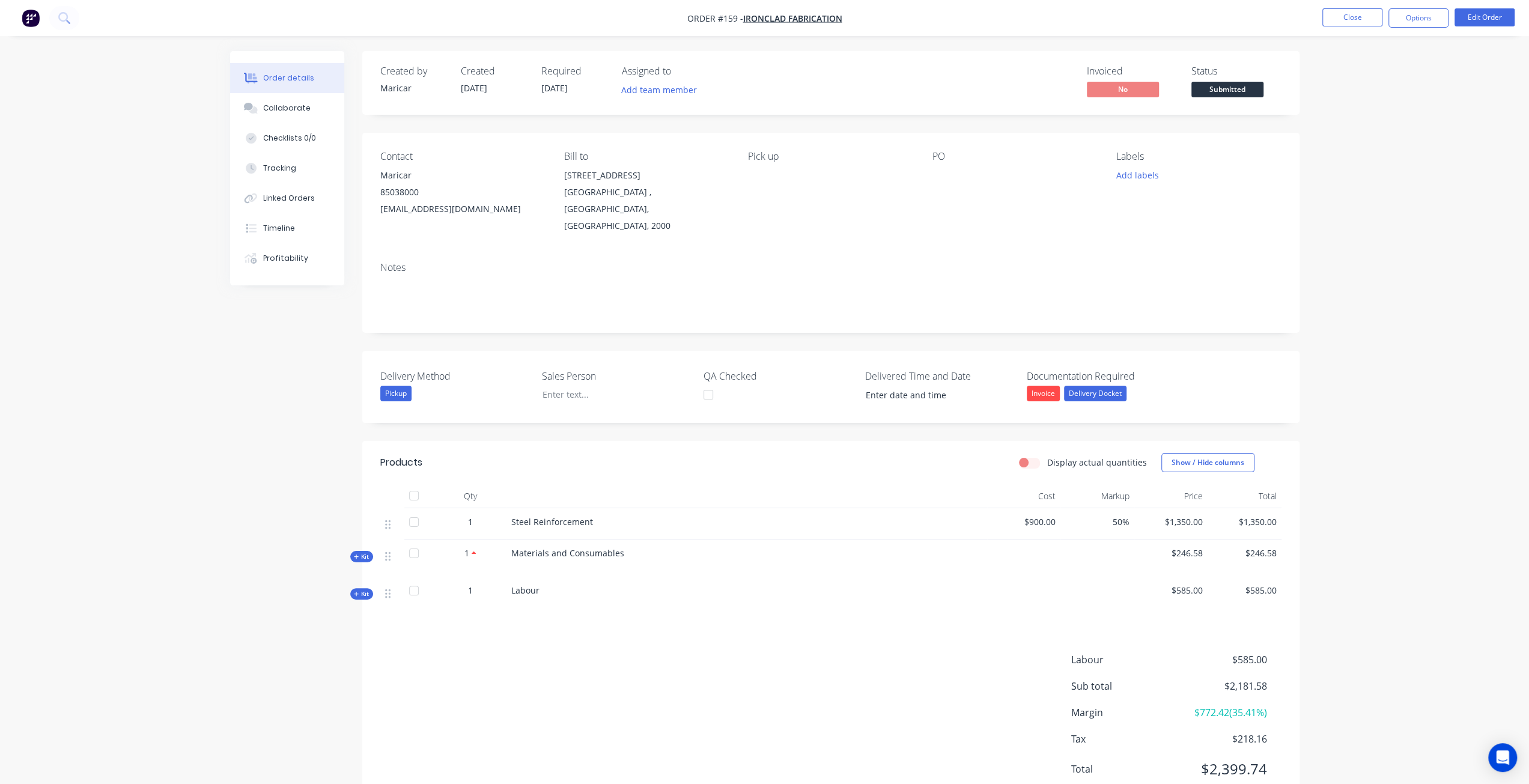
click at [358, 553] on icon at bounding box center [357, 556] width 6 height 6
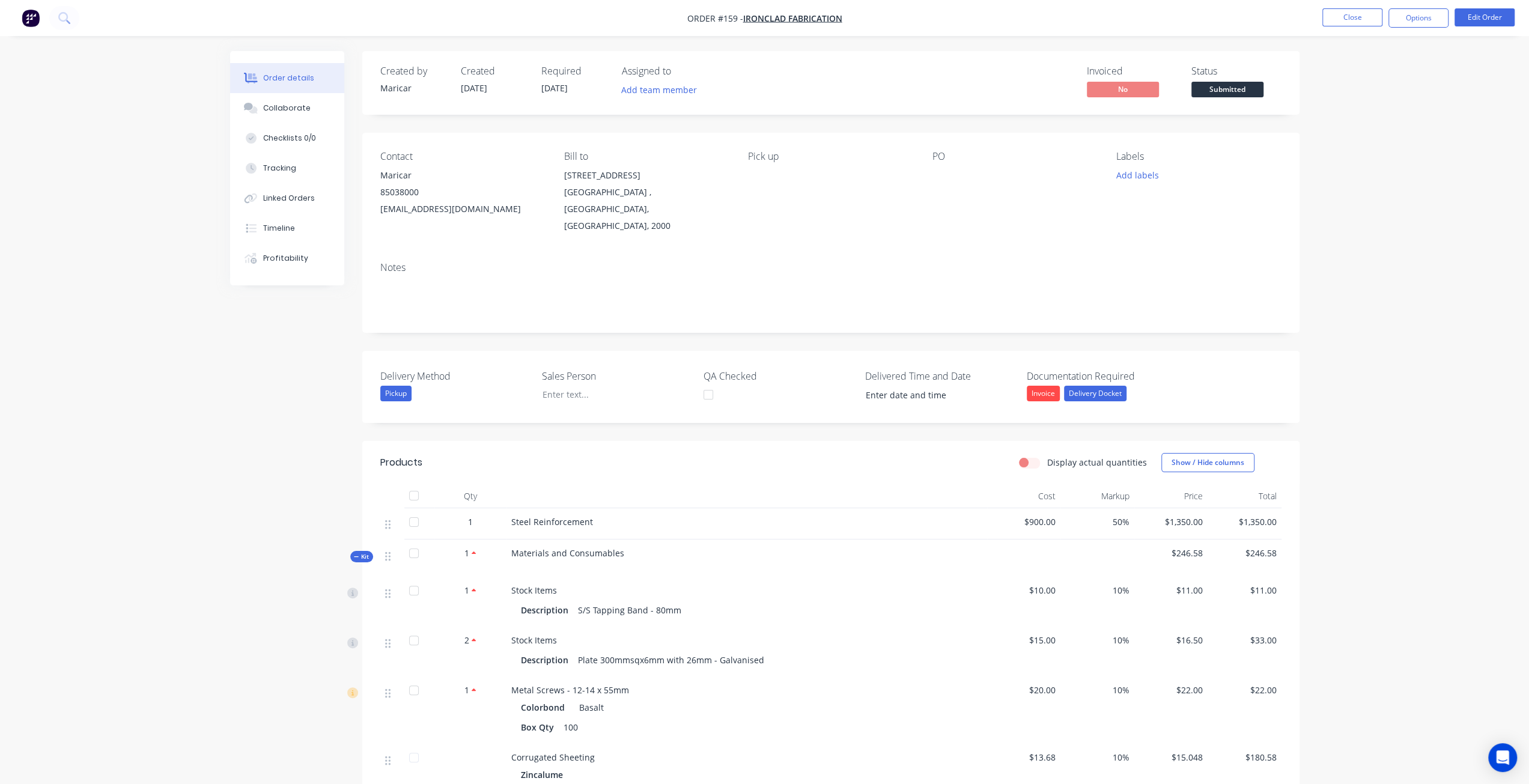
click at [358, 553] on icon at bounding box center [357, 556] width 6 height 6
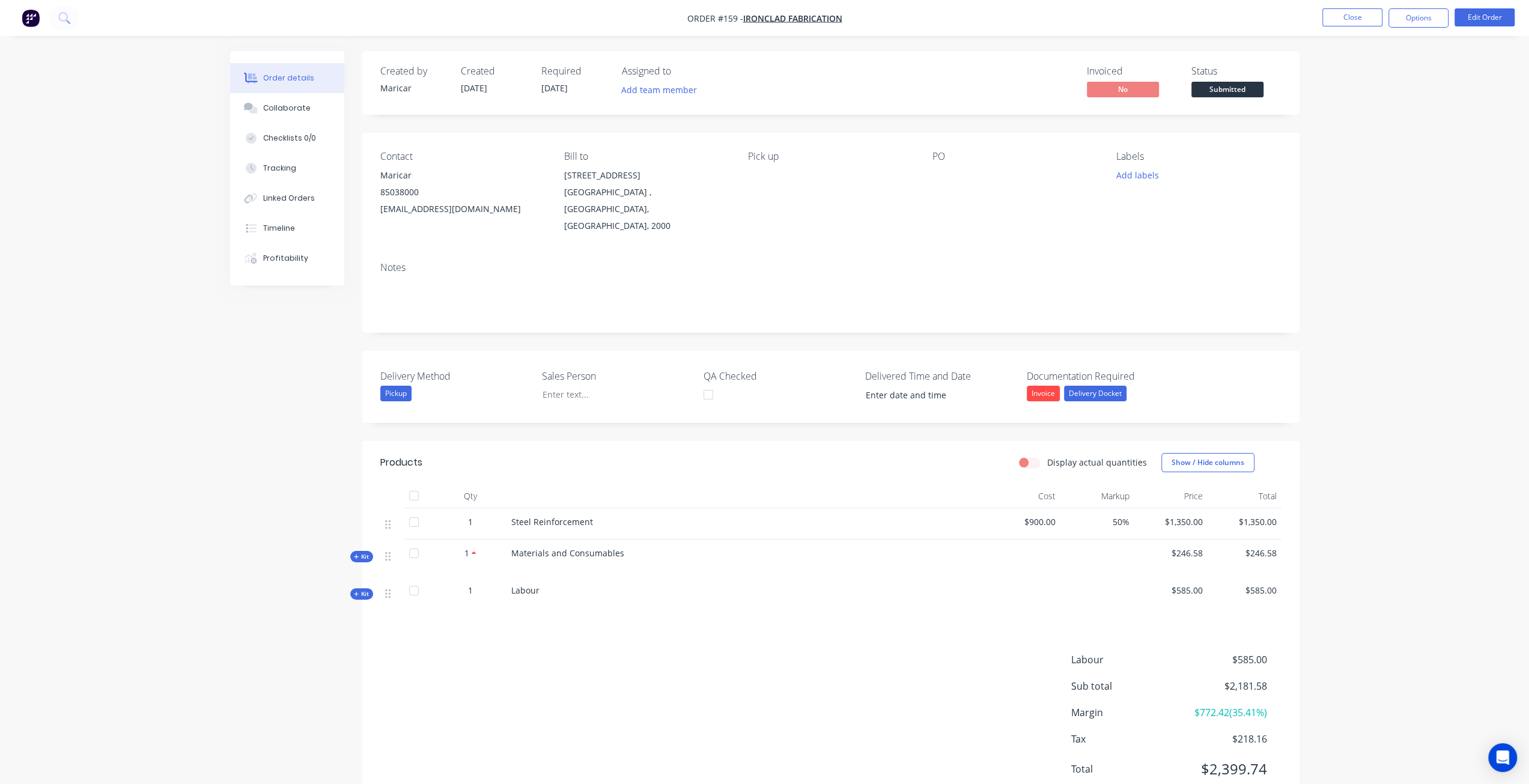
click at [359, 589] on span "Kit" at bounding box center [362, 593] width 16 height 9
click at [1352, 6] on nav "Order #159 - Ironclad Fabrication Close Options Edit Order" at bounding box center [764, 17] width 1529 height 36
click at [1347, 15] on button "Close" at bounding box center [1353, 17] width 60 height 18
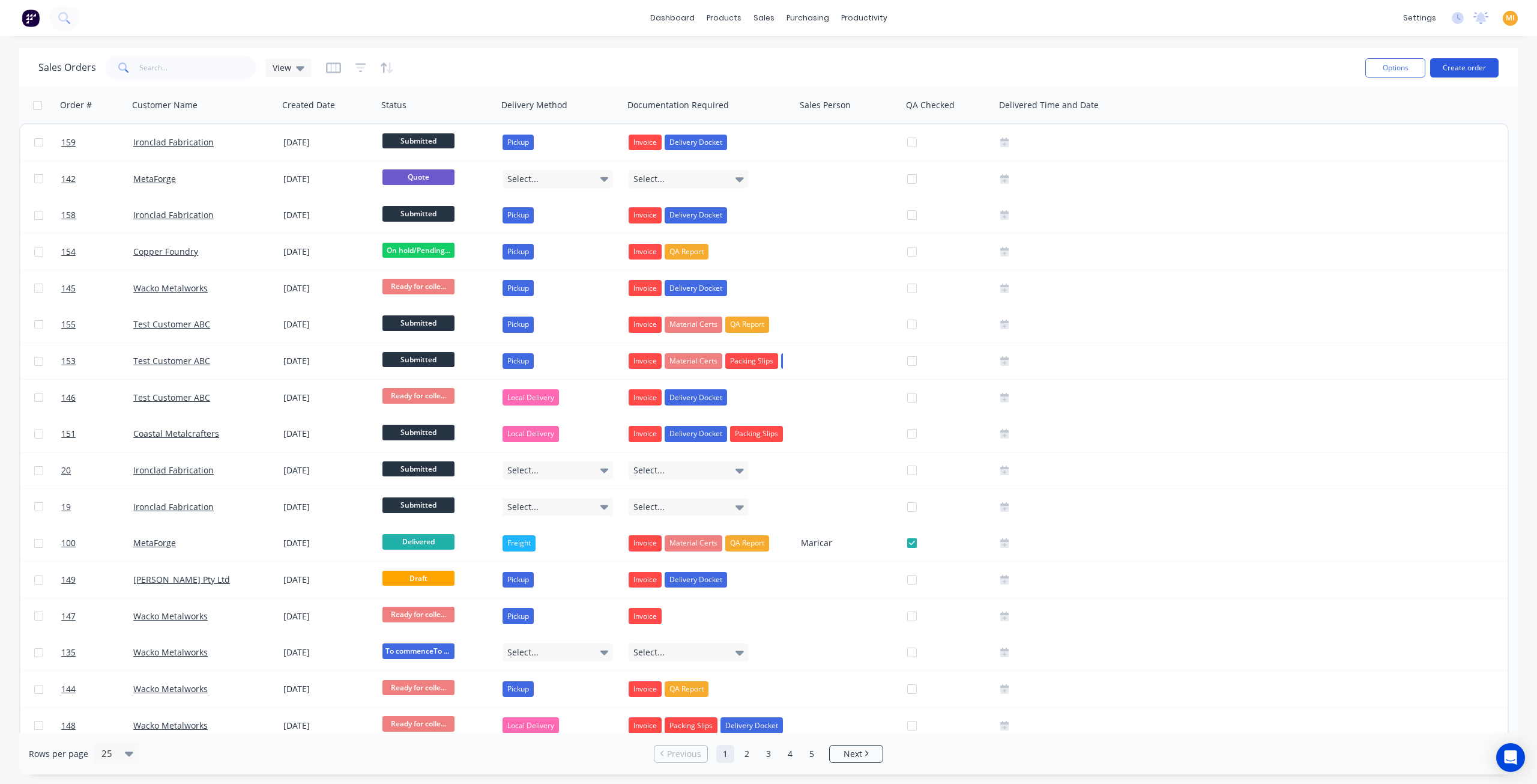
click at [1476, 68] on button "Create order" at bounding box center [1464, 68] width 69 height 19
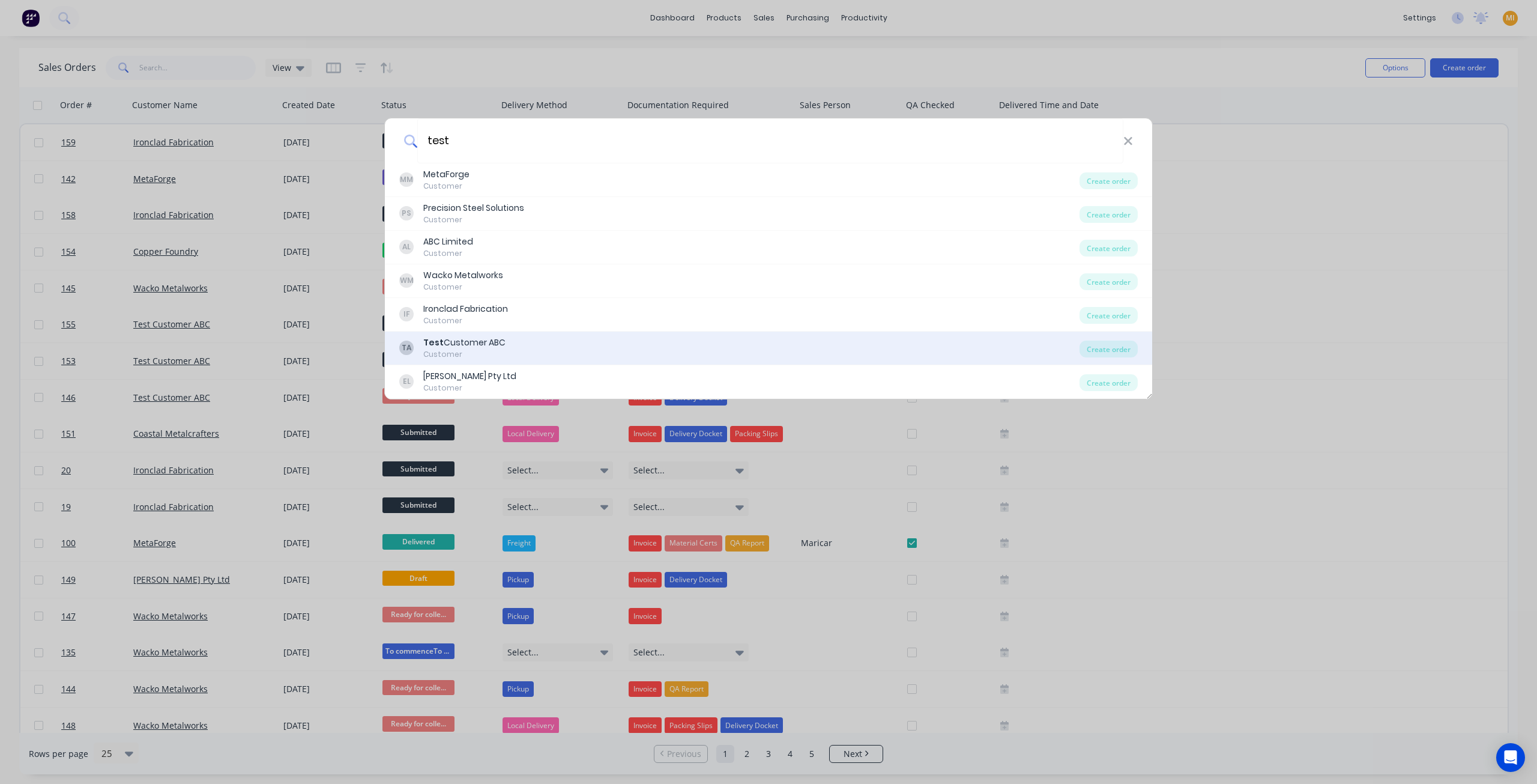
type input "test"
click at [461, 347] on div "Test Customer ABC" at bounding box center [464, 342] width 82 height 13
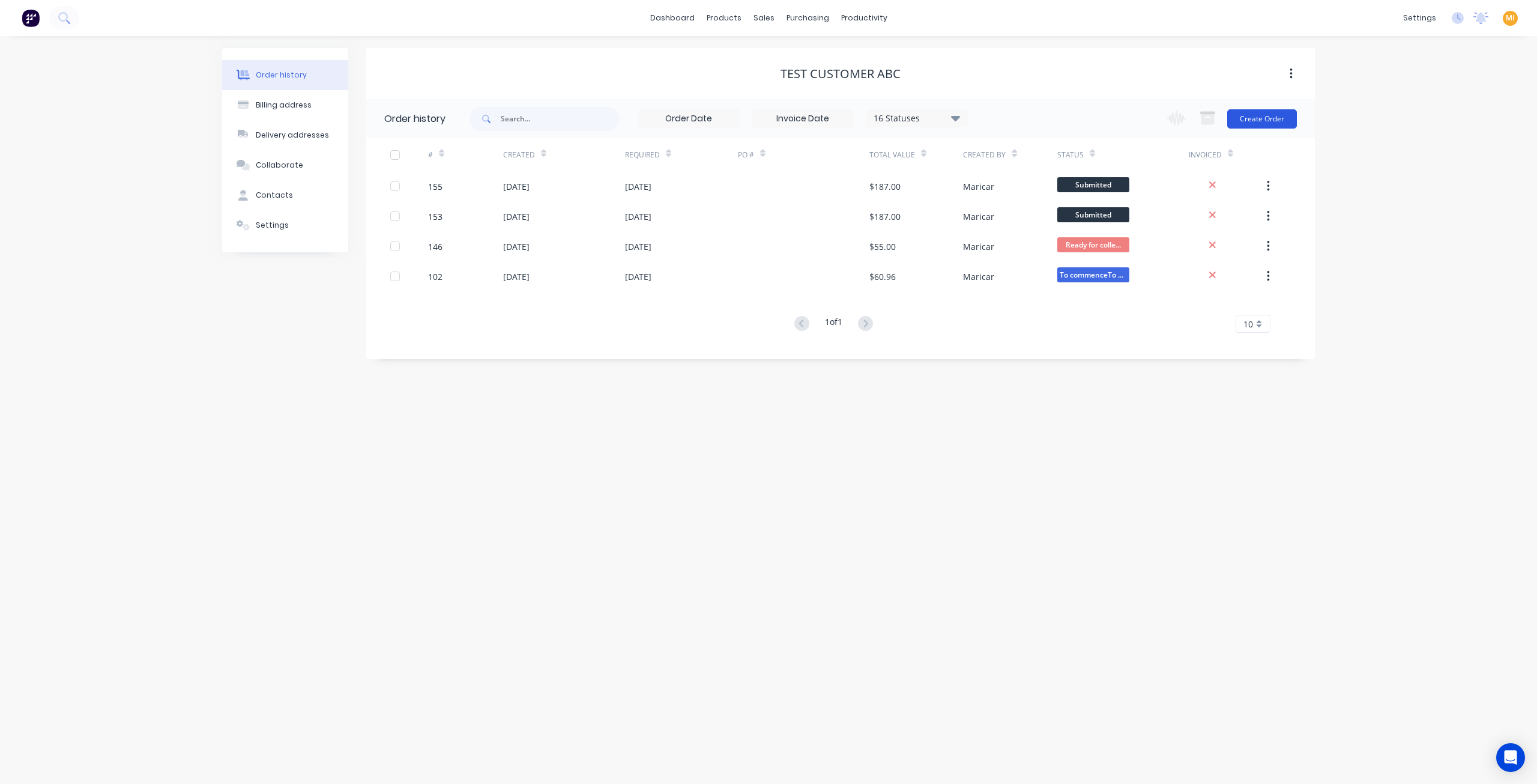
click at [1271, 110] on button "Create Order" at bounding box center [1262, 119] width 70 height 19
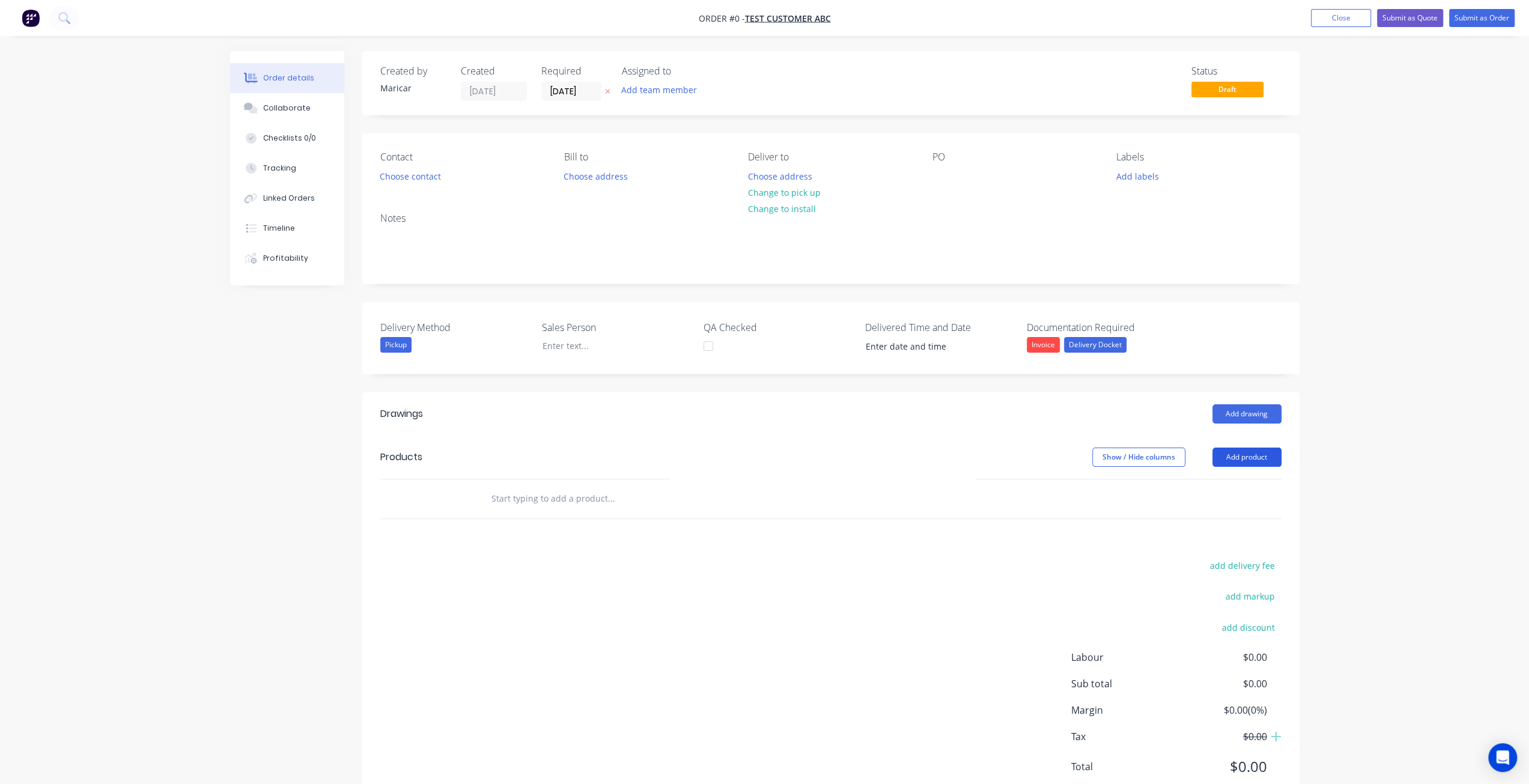
click at [1240, 451] on button "Add product" at bounding box center [1246, 457] width 69 height 19
click at [1234, 481] on div "Product catalogue" at bounding box center [1224, 487] width 92 height 17
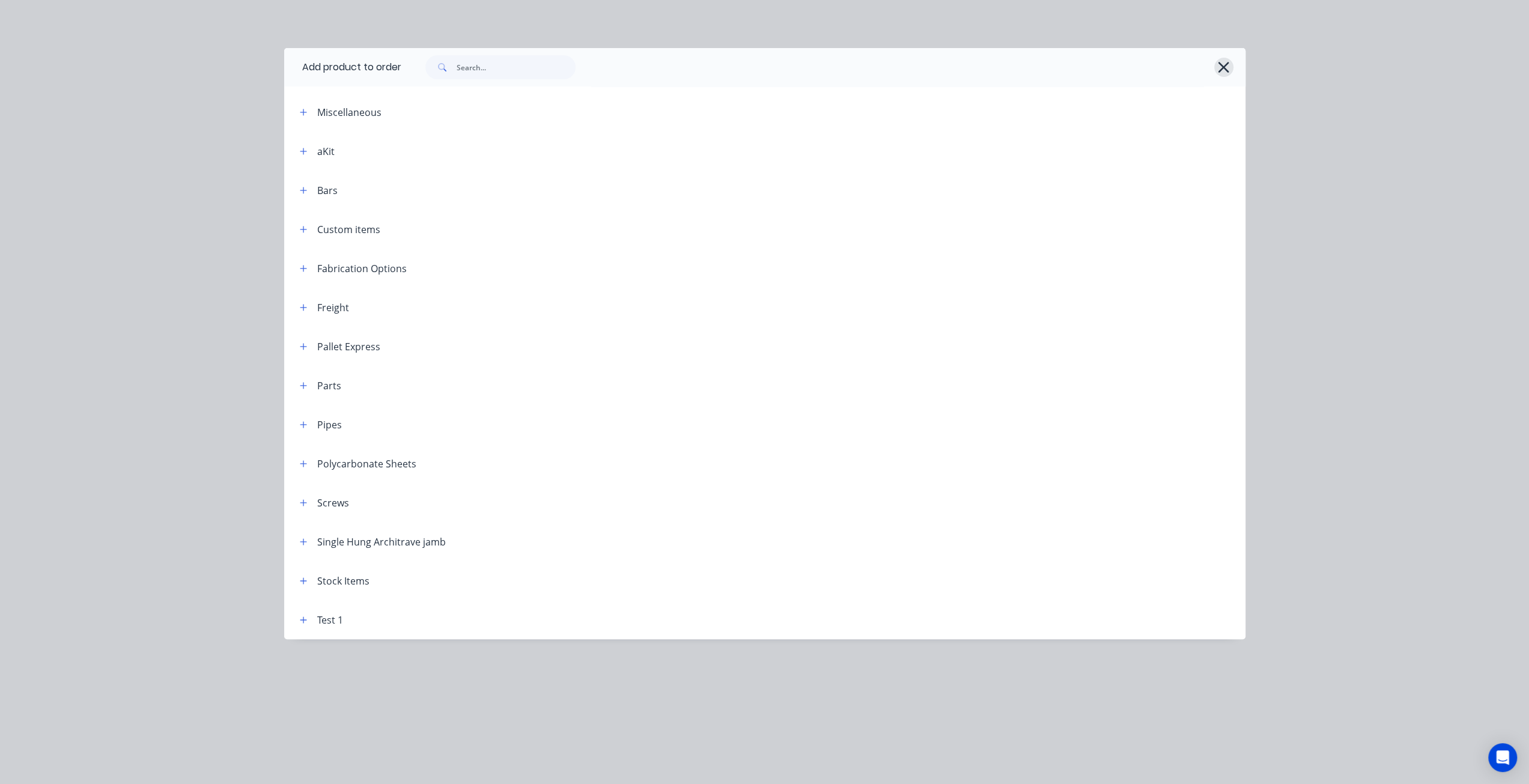
click at [1226, 59] on icon "button" at bounding box center [1223, 67] width 13 height 16
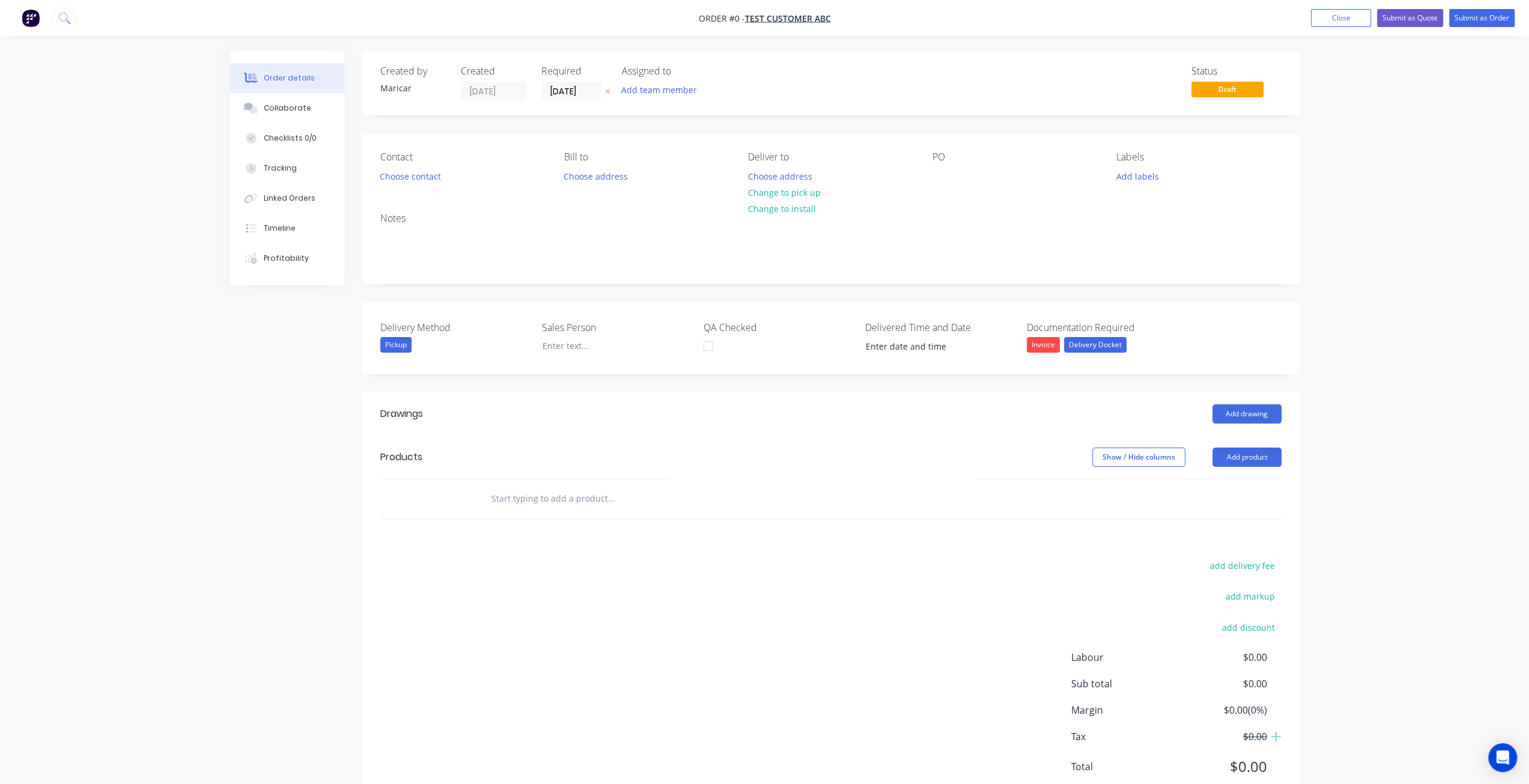
click at [552, 497] on input "text" at bounding box center [611, 498] width 240 height 24
type input "Steel Reinforcement"
click at [593, 549] on button "Add Steel Reinforcement to order" at bounding box center [676, 545] width 361 height 39
click at [536, 510] on div "Steel Reinforcement" at bounding box center [531, 518] width 101 height 17
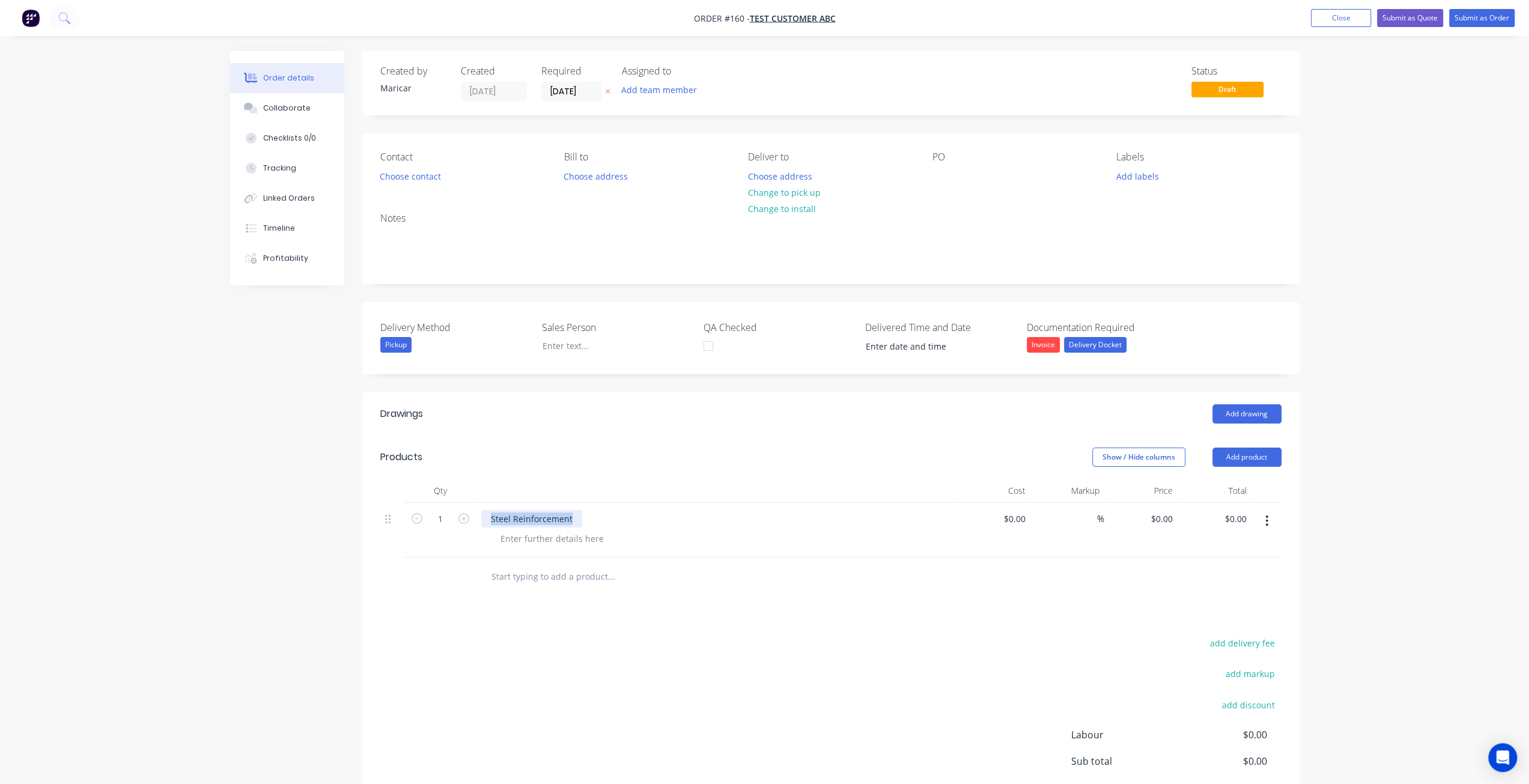
click at [536, 510] on div "Steel Reinforcement" at bounding box center [531, 518] width 101 height 17
copy div "Steel Reinforcement"
click at [31, 17] on img "button" at bounding box center [30, 17] width 18 height 18
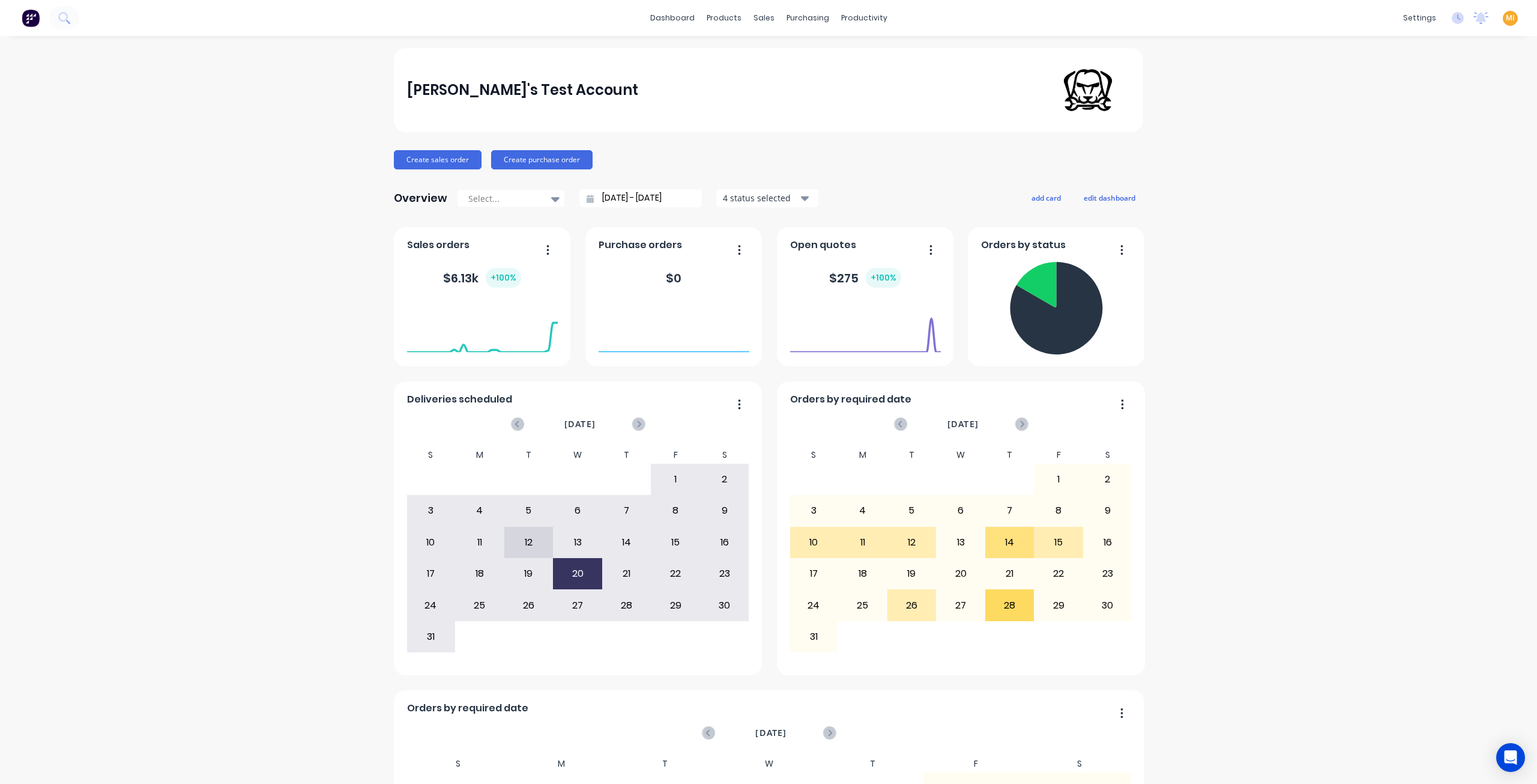
click at [1506, 14] on span "MI" at bounding box center [1510, 17] width 9 height 11
click at [1416, 149] on button "Sign out" at bounding box center [1435, 150] width 159 height 24
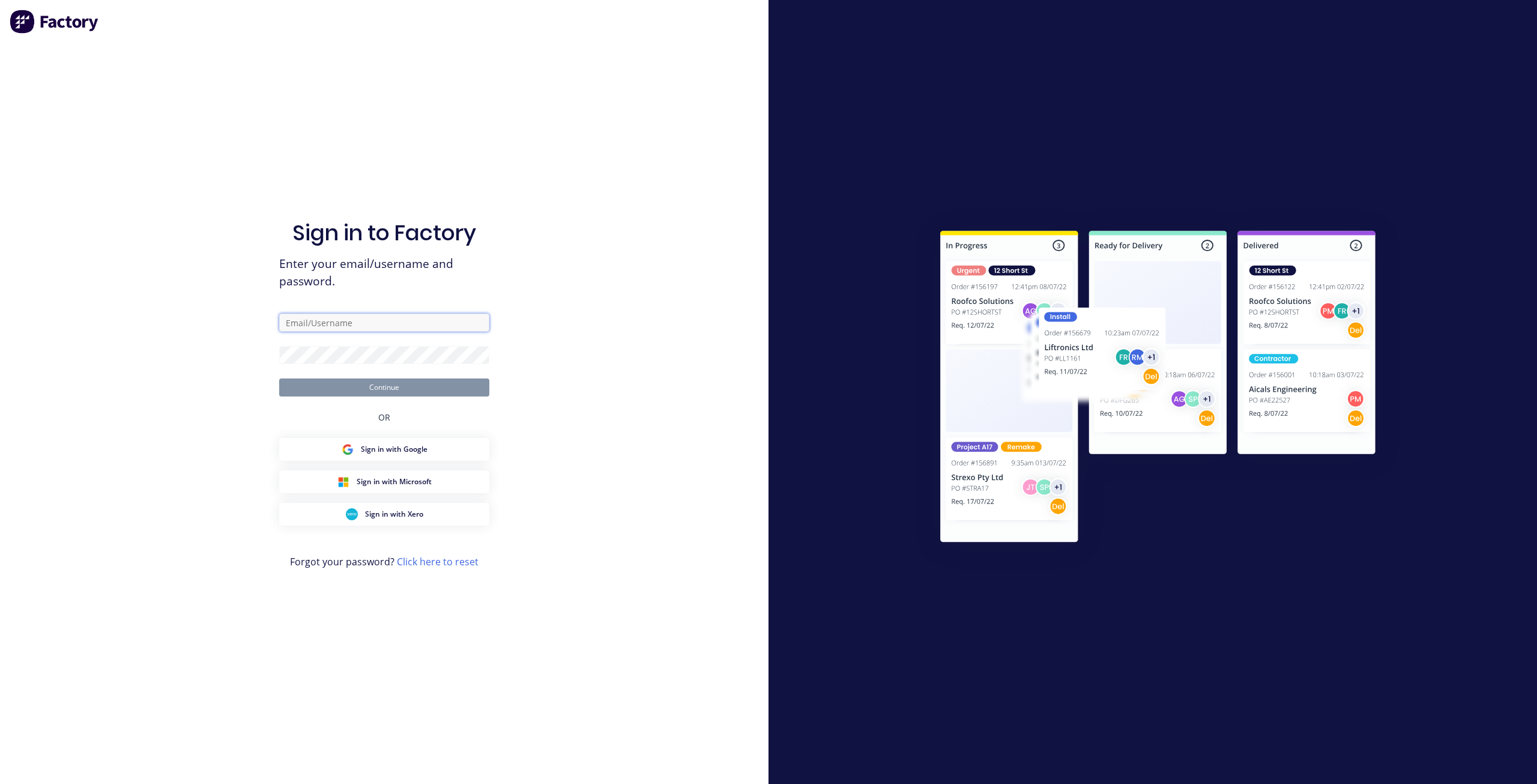
click at [325, 330] on input "text" at bounding box center [384, 322] width 210 height 18
type input "[EMAIL_ADDRESS][DOMAIN_NAME]"
